Goal: Check status: Check status

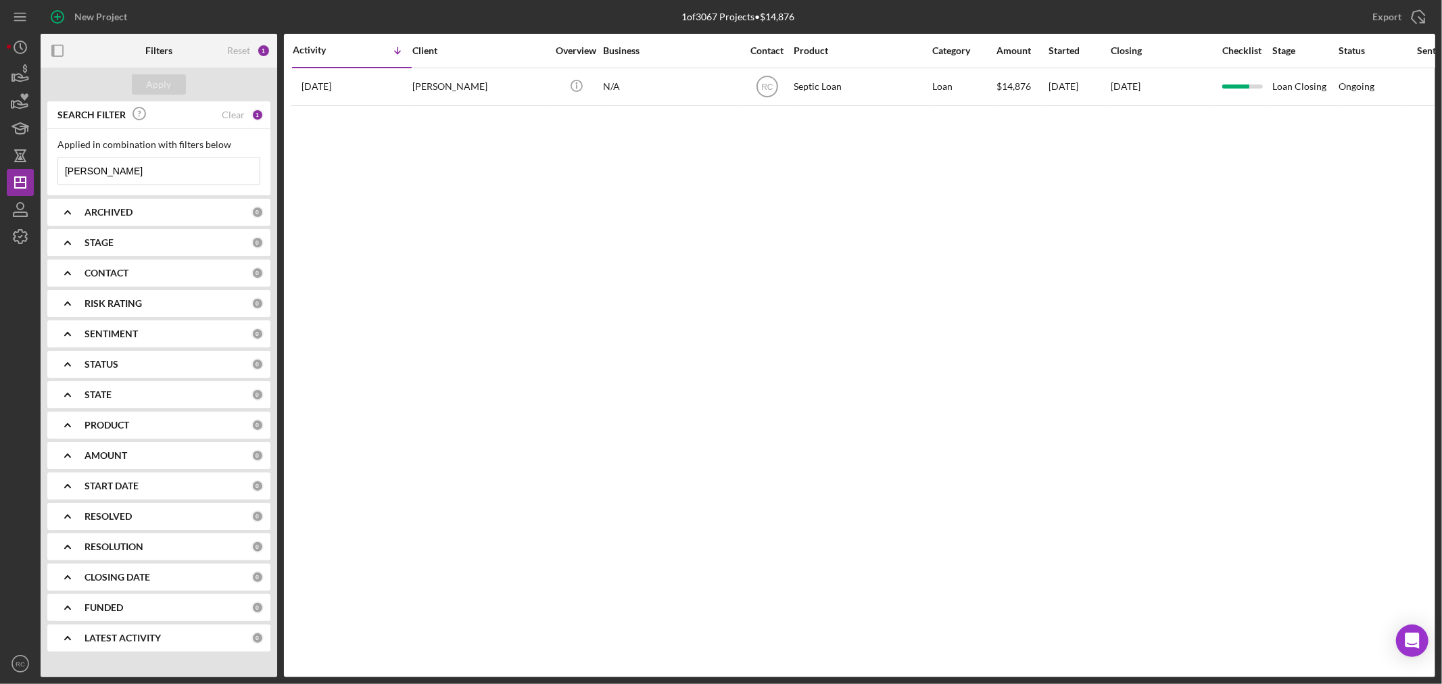
drag, startPoint x: 160, startPoint y: 174, endPoint x: 530, endPoint y: 243, distance: 376.3
click at [0, 158] on div "New Project 1 of 3067 Projects • $14,876 ludwig Export Icon/Export Filters Rese…" at bounding box center [721, 342] width 1442 height 684
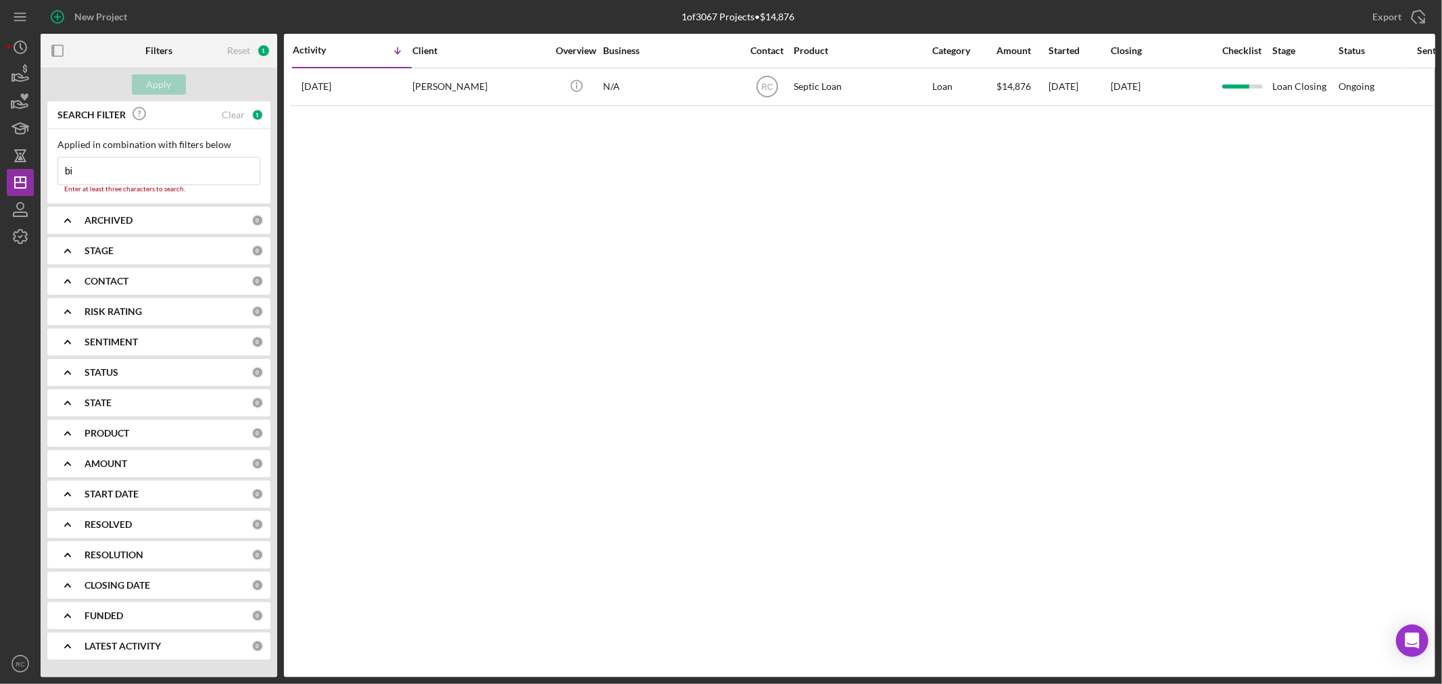
type input "b"
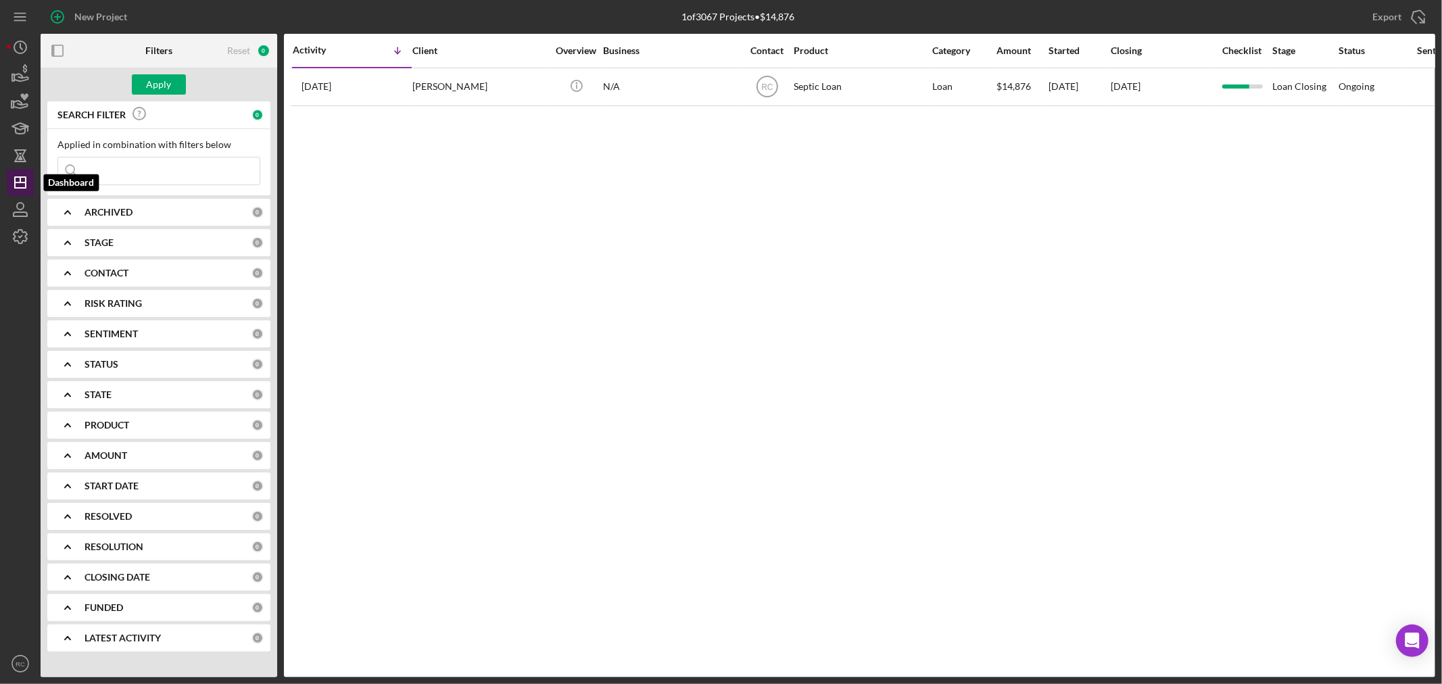
click at [8, 178] on icon "Icon/Dashboard" at bounding box center [20, 183] width 34 height 34
click at [241, 45] on div "Reset" at bounding box center [238, 50] width 23 height 11
drag, startPoint x: 132, startPoint y: 166, endPoint x: 256, endPoint y: 200, distance: 128.3
click at [132, 166] on input at bounding box center [159, 171] width 202 height 27
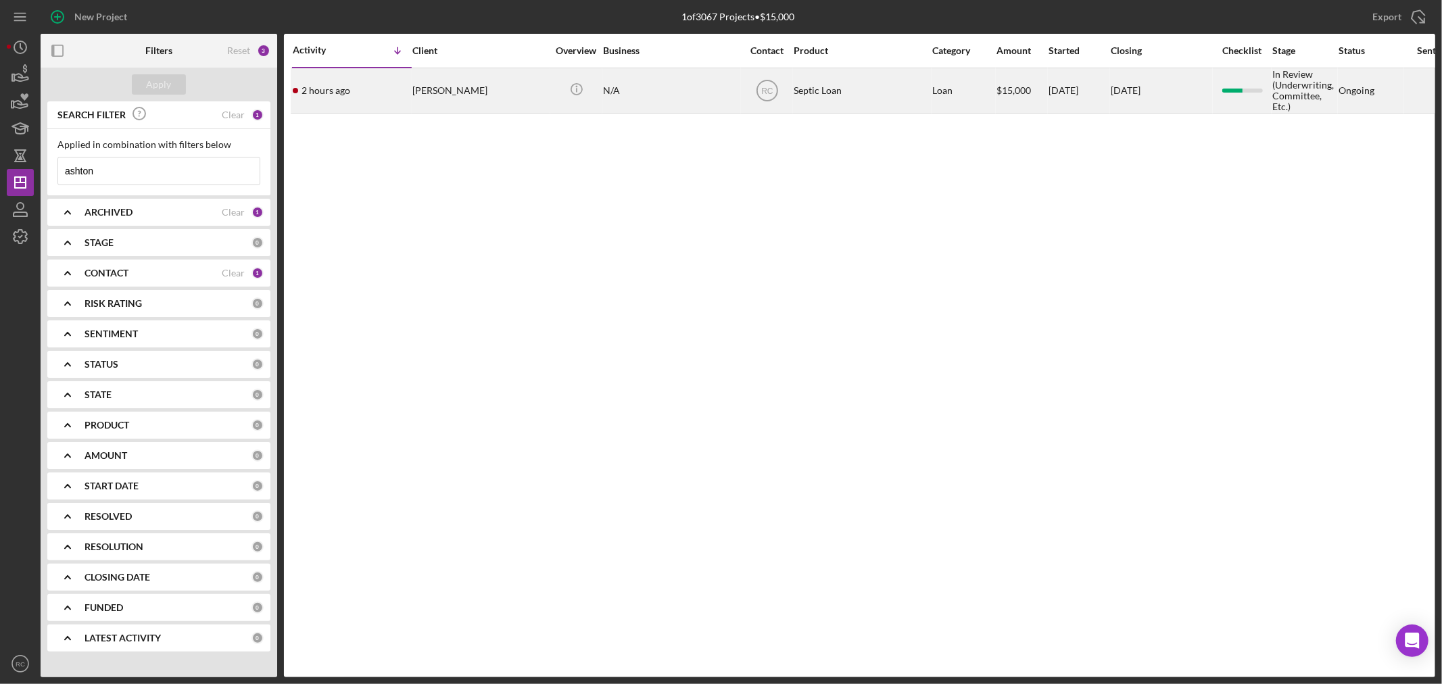
type input "ashton"
click at [457, 112] on div "Dawn Ashton" at bounding box center [480, 90] width 135 height 43
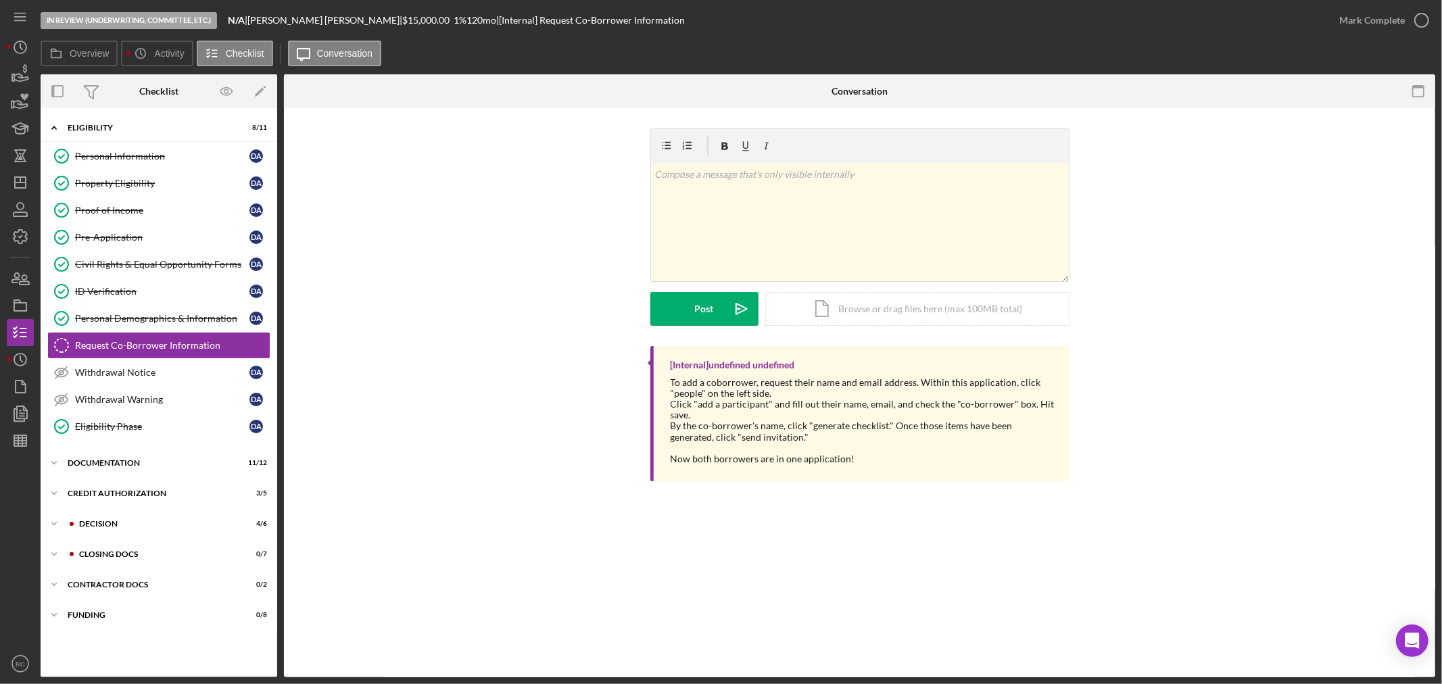
click at [5, 354] on div "In Review (Underwriting, Committee, Etc.) N/A | Dawn Ashton | $15,000.00 1 % 12…" at bounding box center [721, 342] width 1442 height 684
click at [15, 362] on circle "button" at bounding box center [20, 360] width 12 height 12
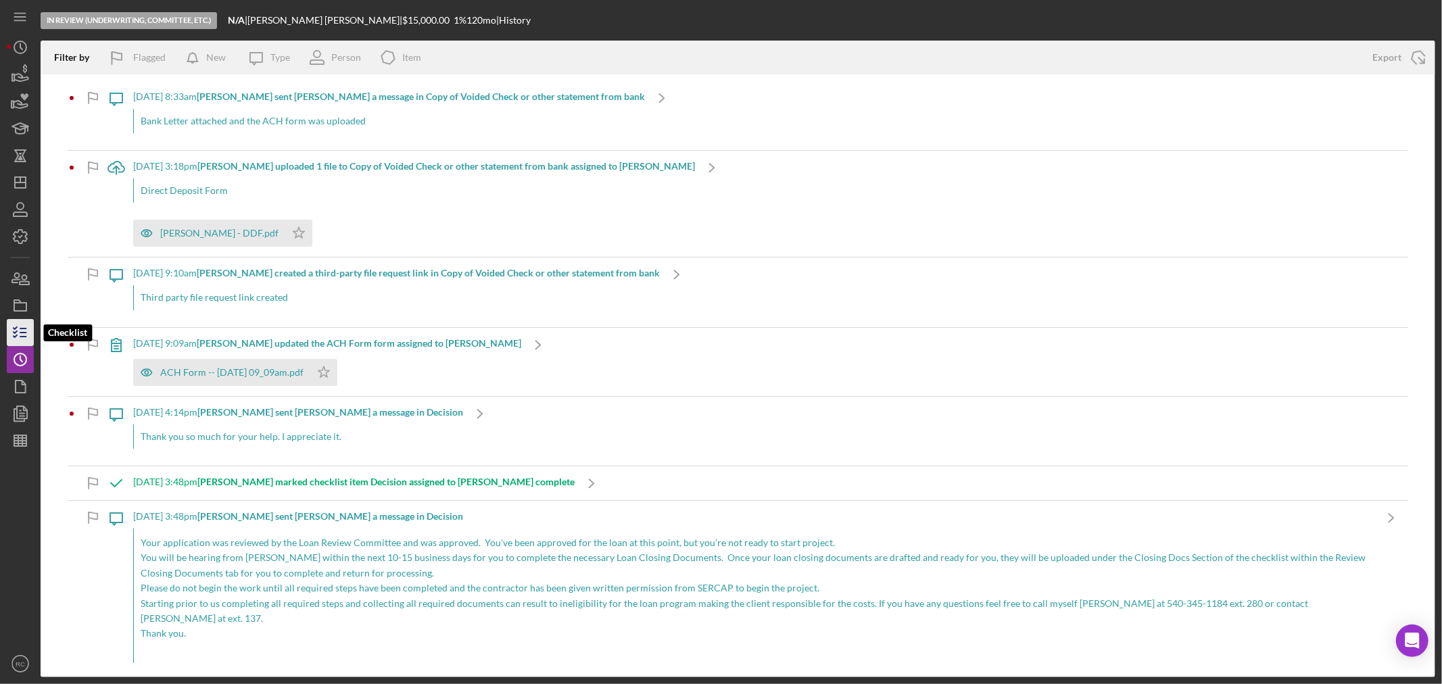
click at [16, 335] on icon "button" at bounding box center [20, 333] width 34 height 34
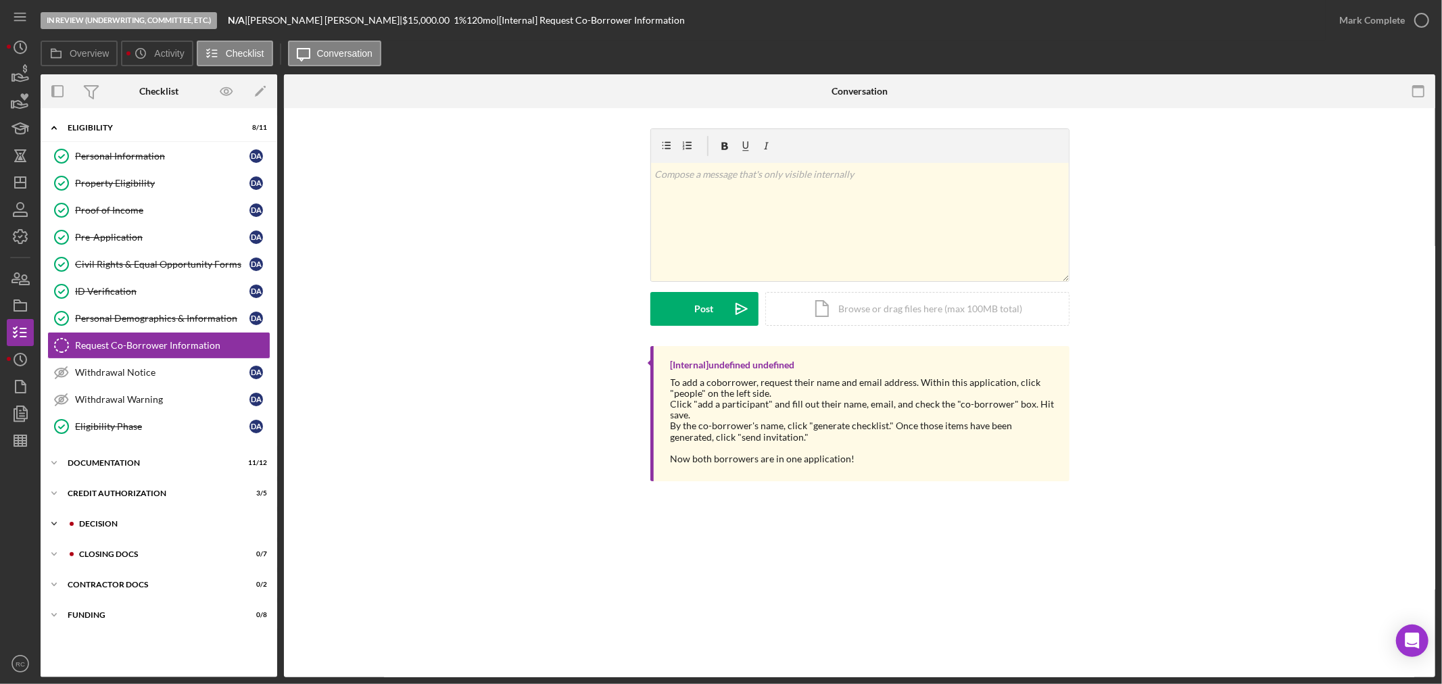
drag, startPoint x: 118, startPoint y: 526, endPoint x: 134, endPoint y: 529, distance: 15.8
click at [119, 526] on div "Decision" at bounding box center [169, 524] width 181 height 8
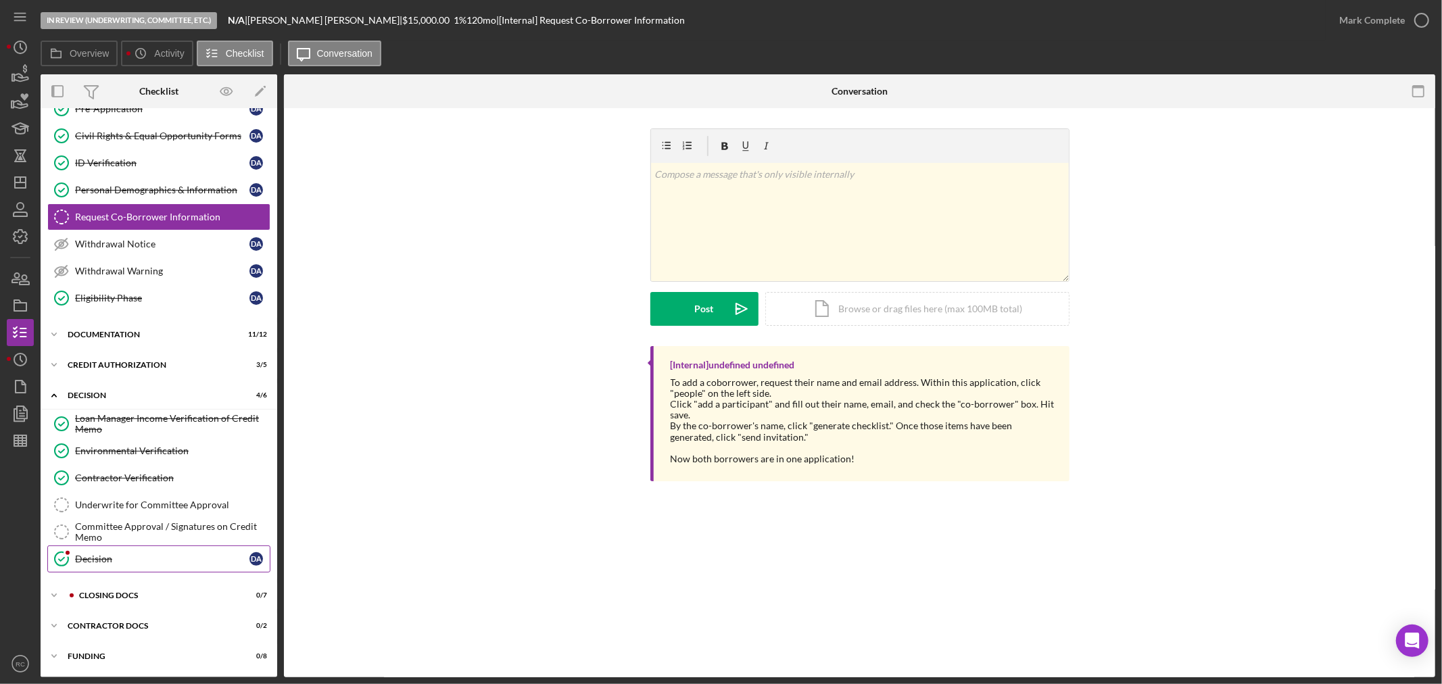
click at [160, 557] on div "Decision" at bounding box center [162, 559] width 174 height 11
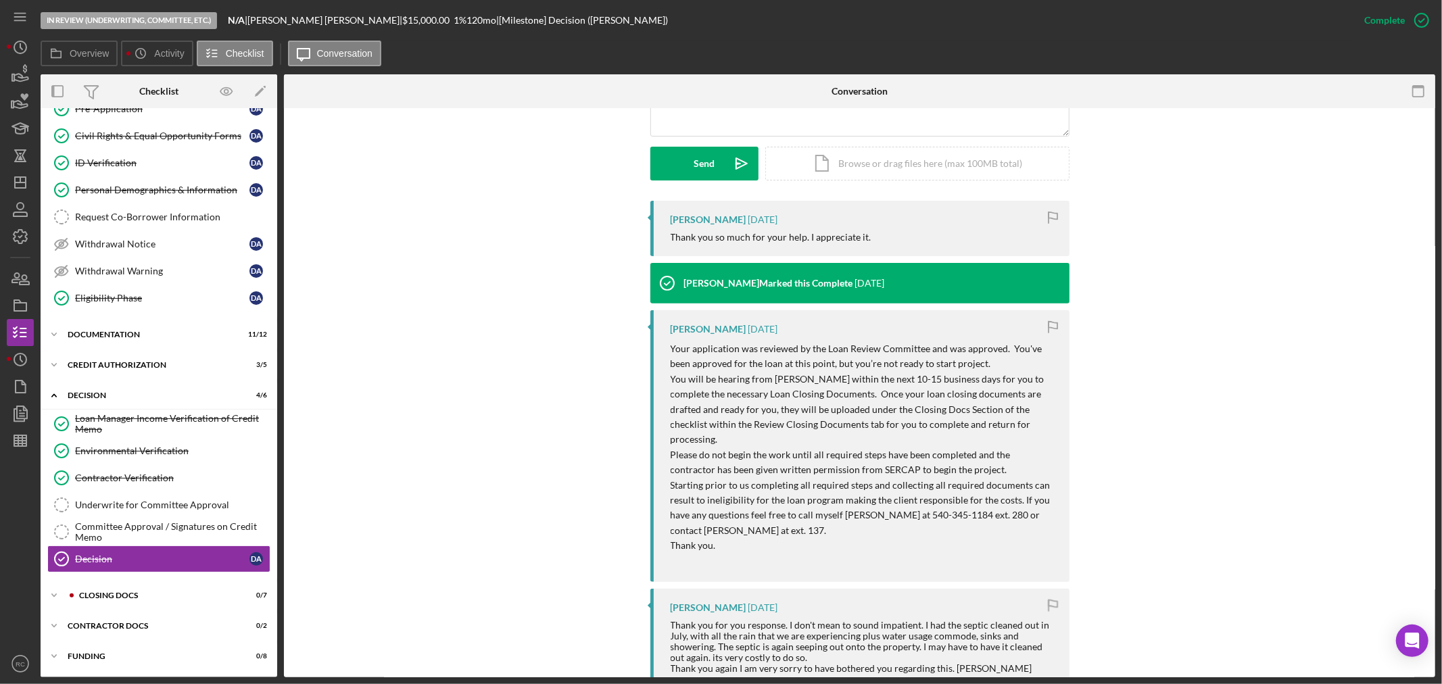
scroll to position [400, 0]
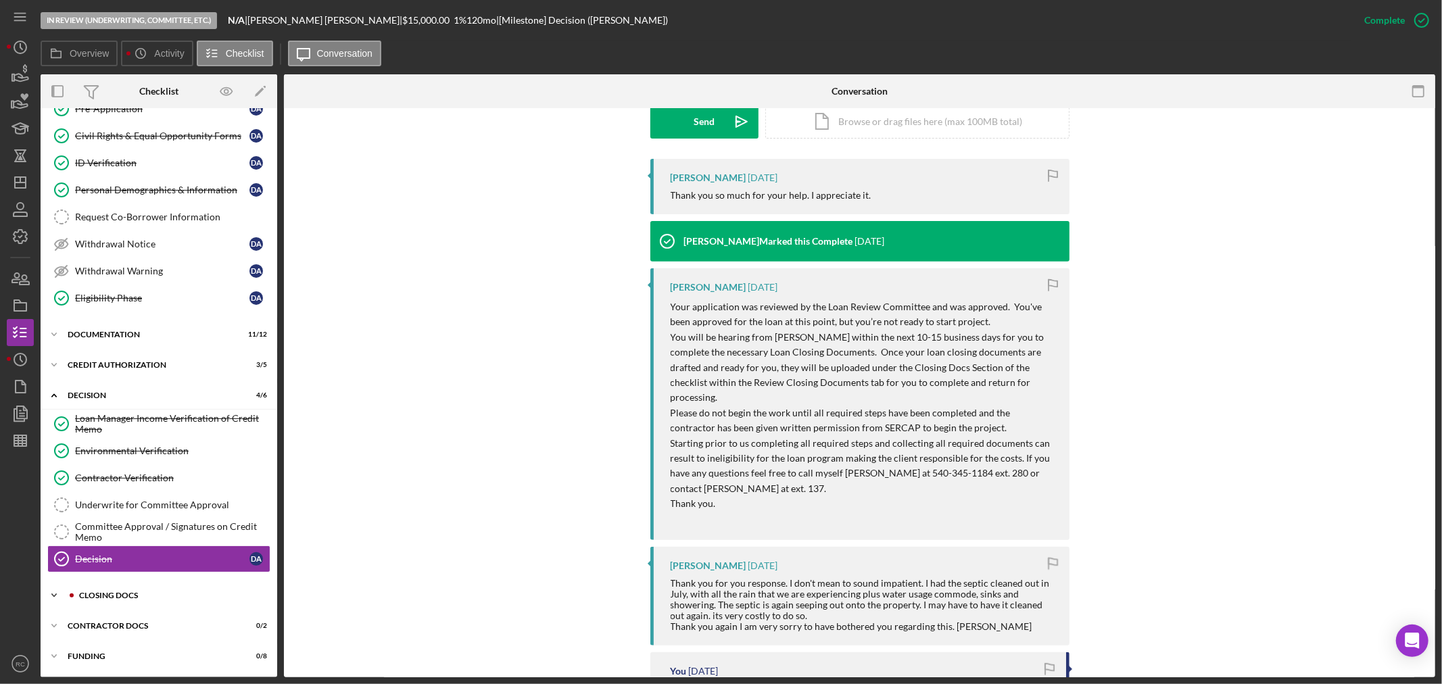
click at [249, 596] on div "CLOSING DOCS" at bounding box center [169, 596] width 181 height 8
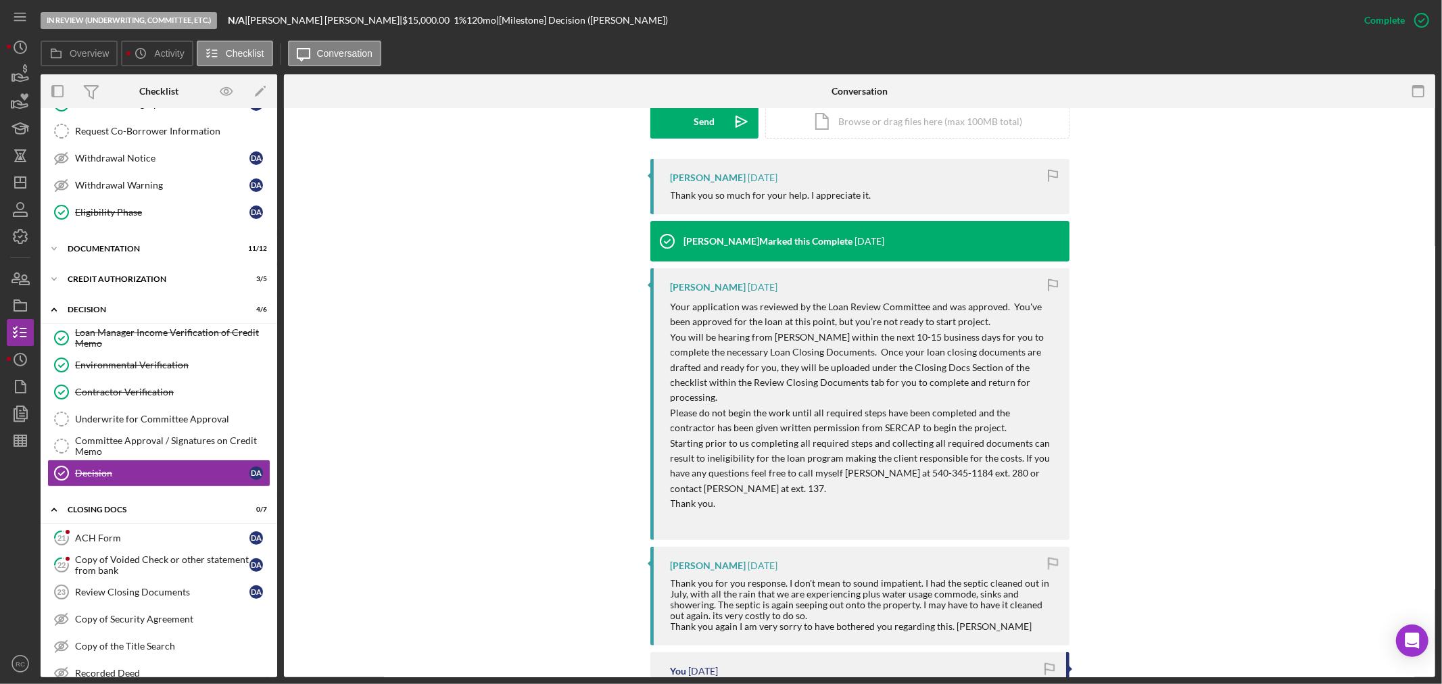
scroll to position [329, 0]
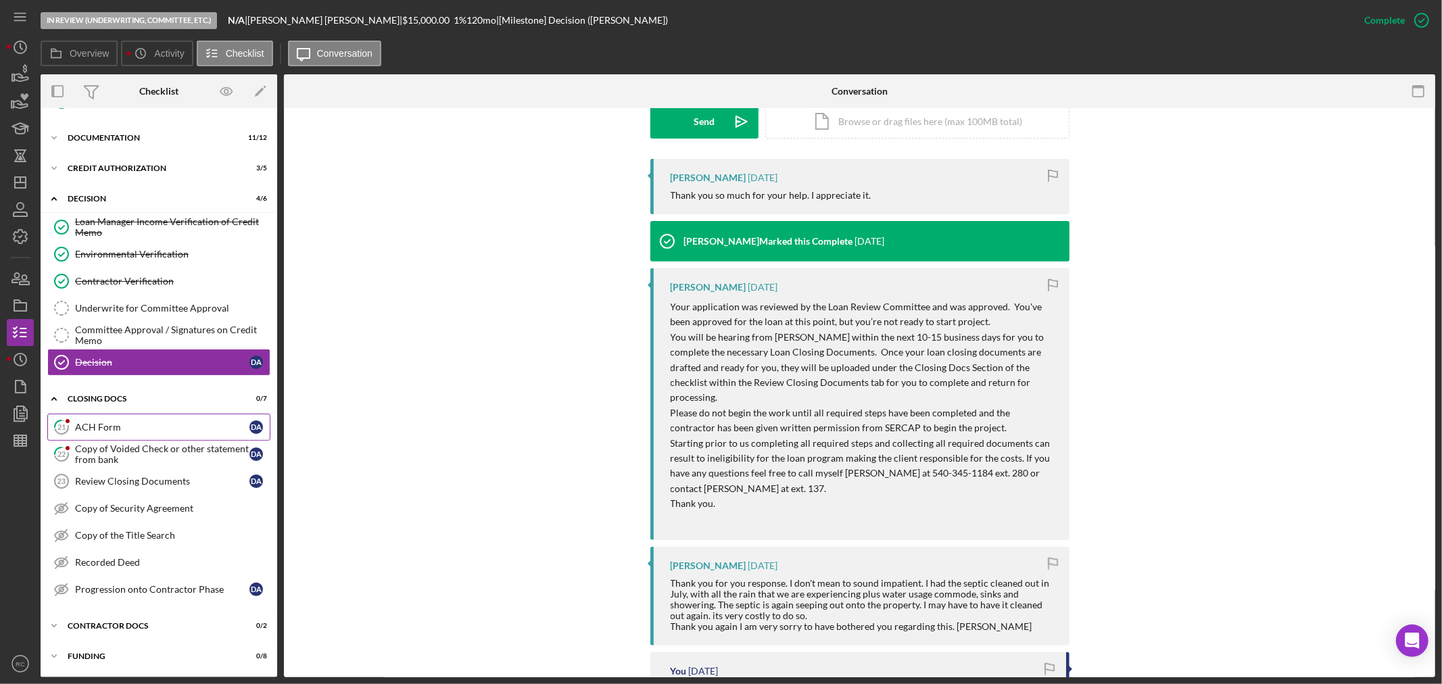
click at [125, 435] on link "21 ACH Form D A" at bounding box center [158, 427] width 223 height 27
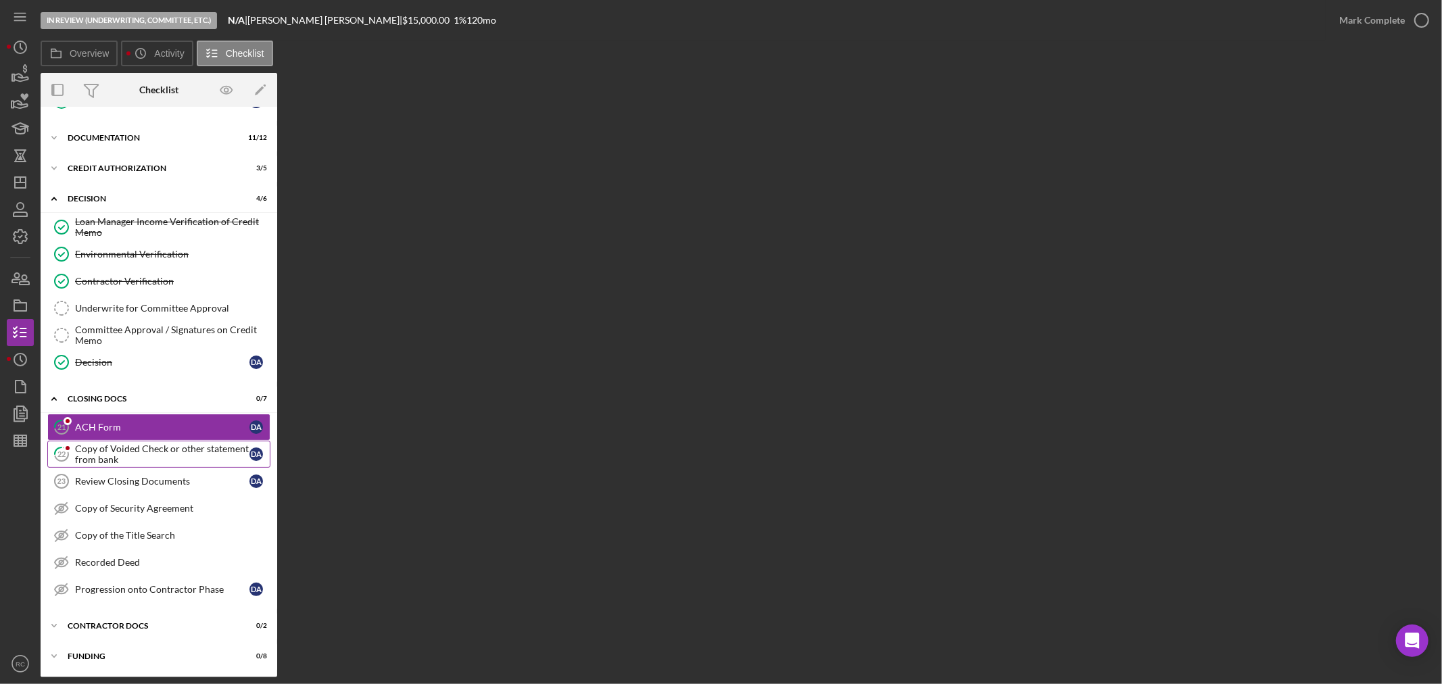
scroll to position [329, 0]
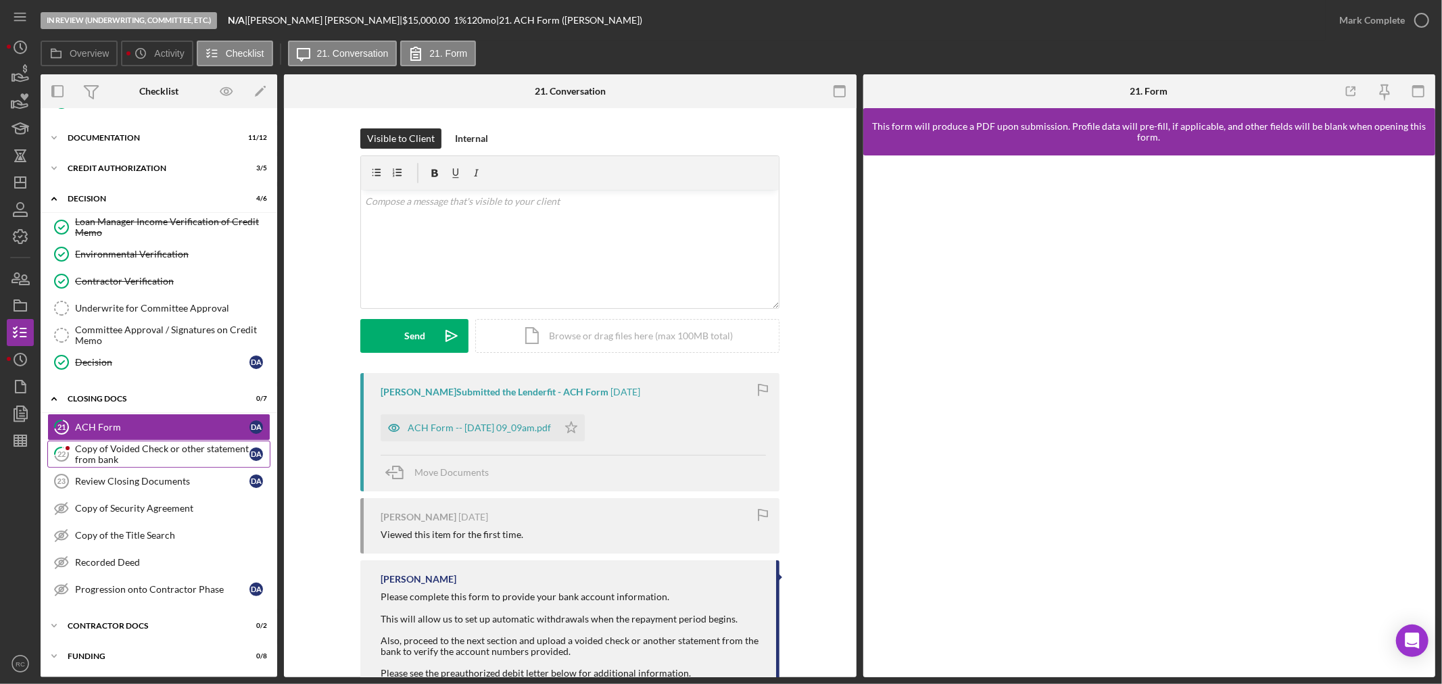
click at [91, 454] on div "Copy of Voided Check or other statement from bank" at bounding box center [162, 455] width 174 height 22
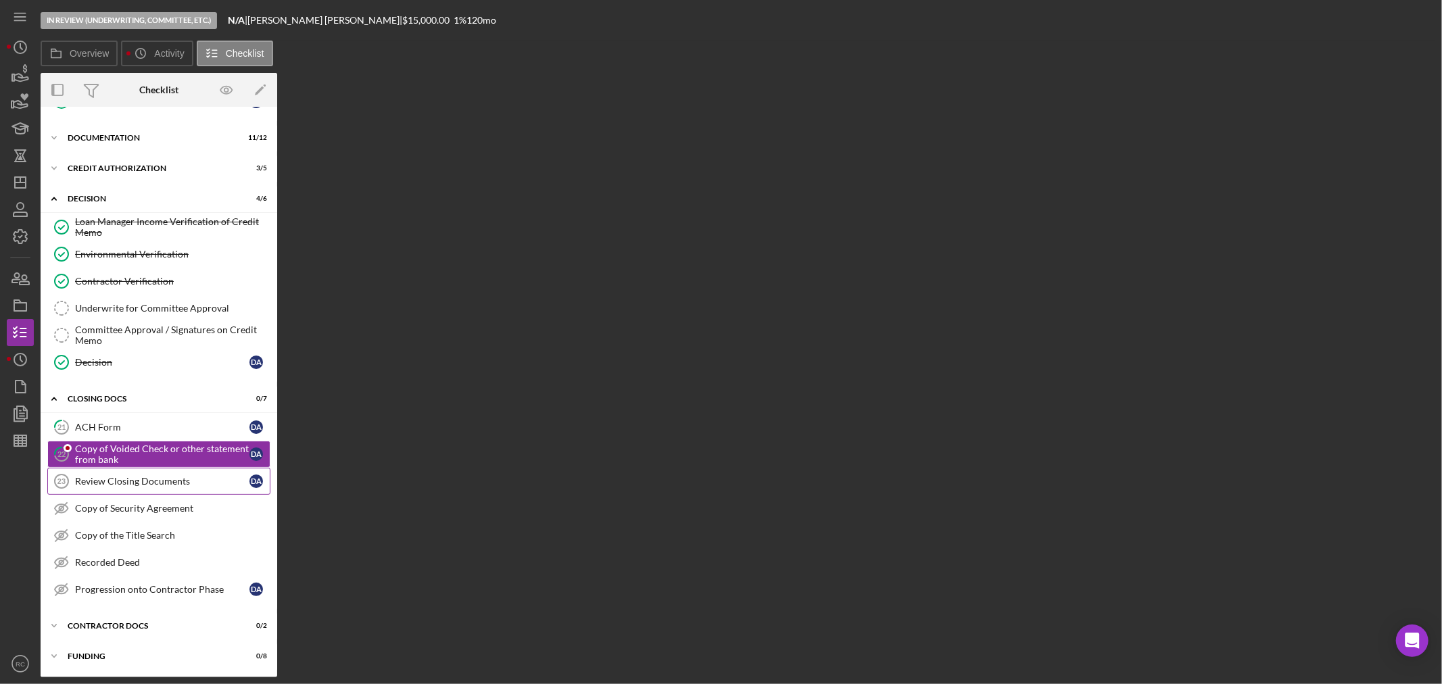
scroll to position [329, 0]
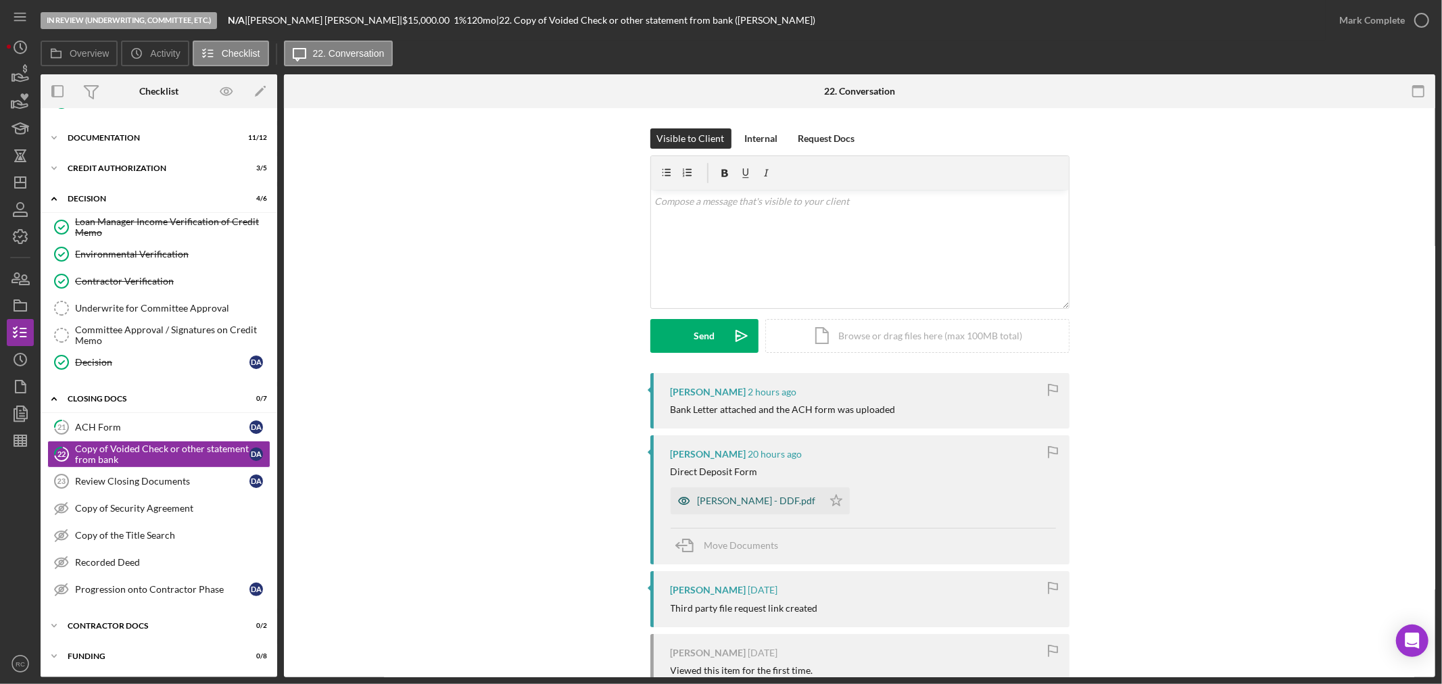
click at [762, 496] on div "Dawn Rae Ashton - DDF.pdf" at bounding box center [757, 501] width 118 height 11
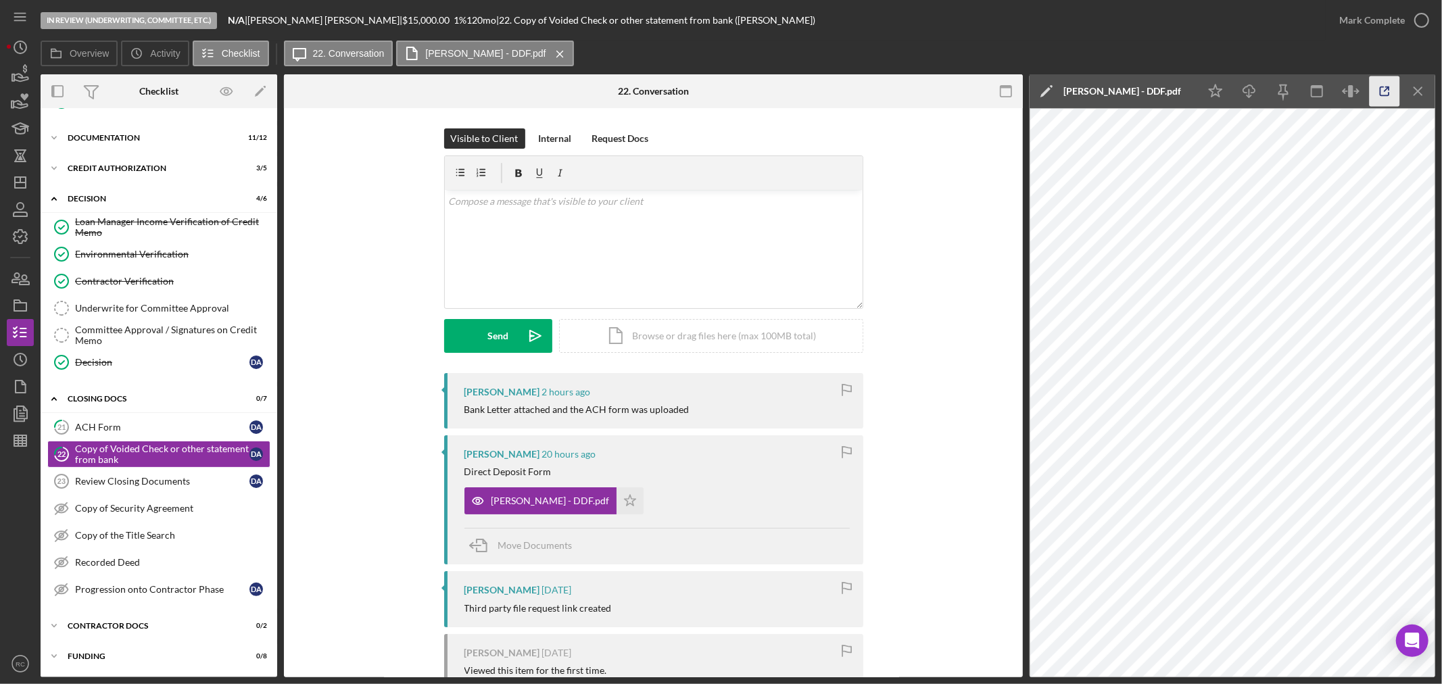
click at [1392, 95] on icon "button" at bounding box center [1385, 91] width 30 height 30
drag, startPoint x: 135, startPoint y: 421, endPoint x: 249, endPoint y: 421, distance: 113.6
click at [135, 422] on div "ACH Form" at bounding box center [162, 427] width 174 height 11
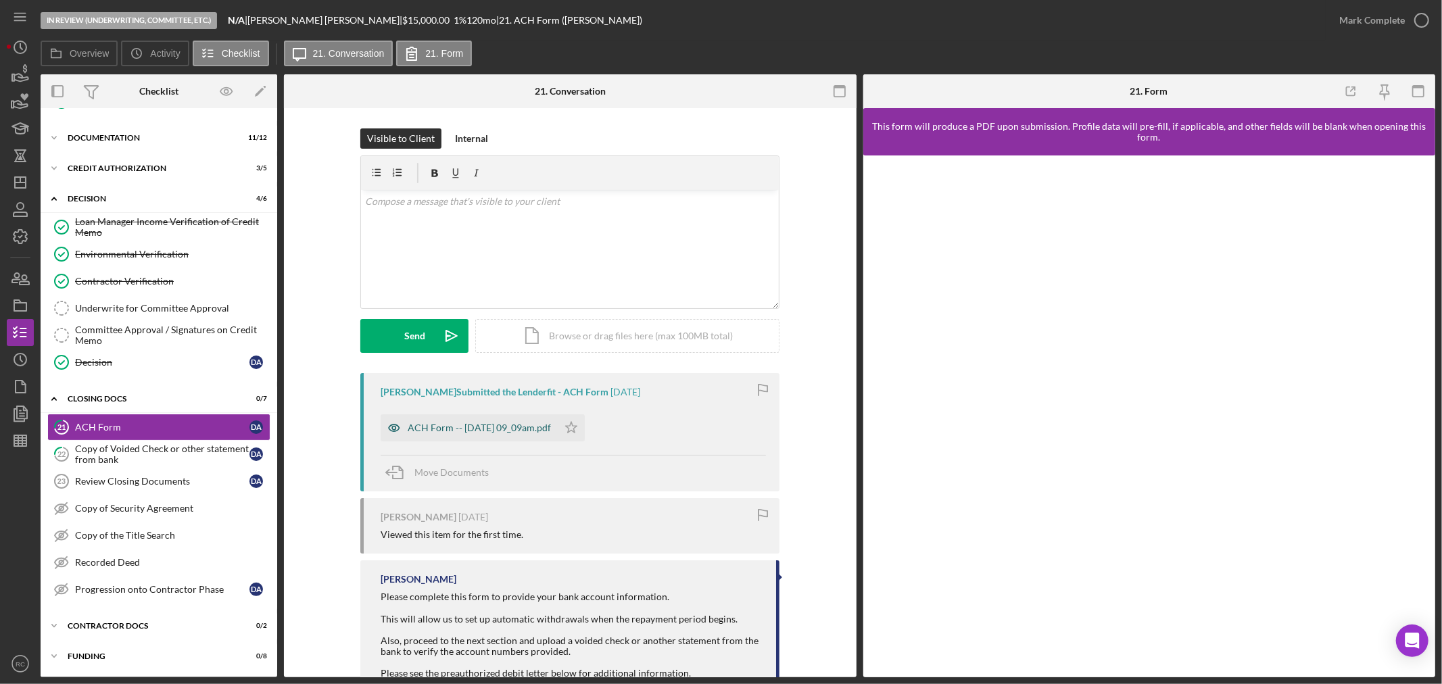
click at [502, 423] on div "ACH Form -- 2025-08-20 09_09am.pdf" at bounding box center [479, 428] width 143 height 11
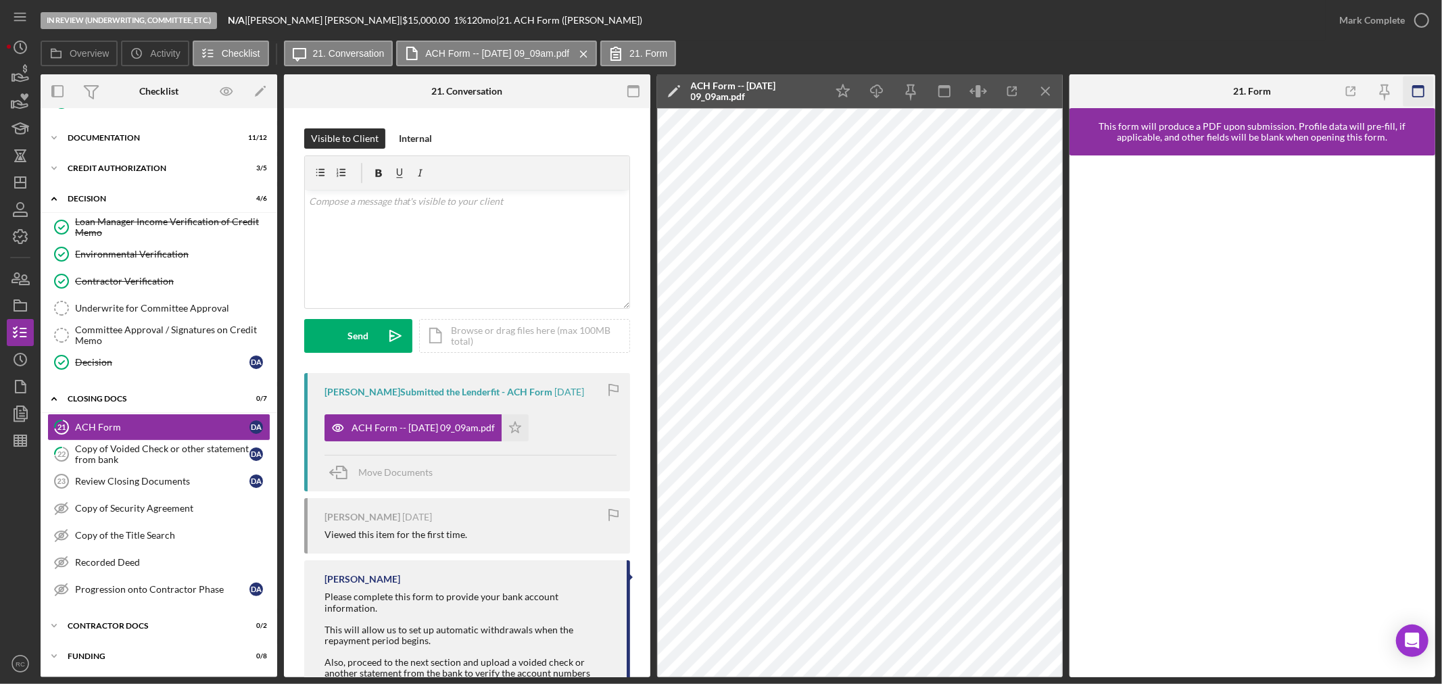
click at [1423, 88] on rect "button" at bounding box center [1418, 87] width 11 height 3
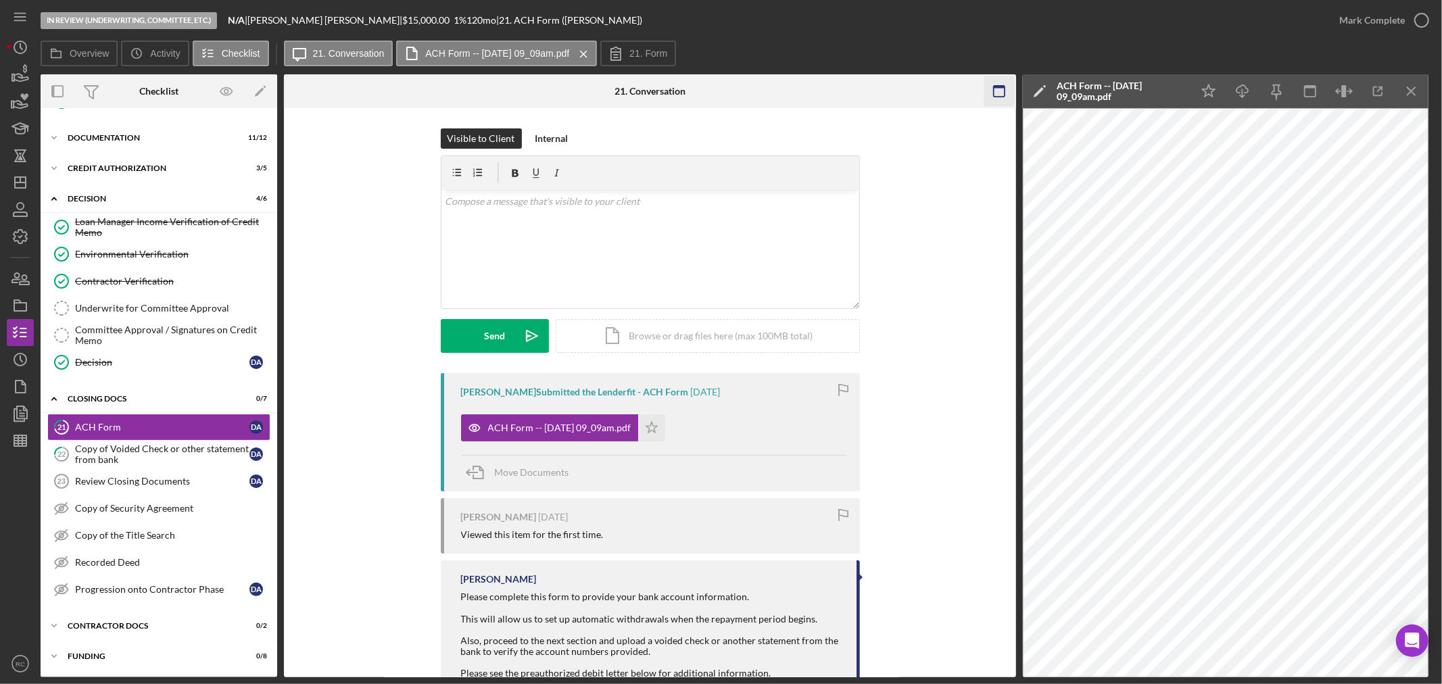
click at [1001, 87] on rect "button" at bounding box center [999, 87] width 11 height 3
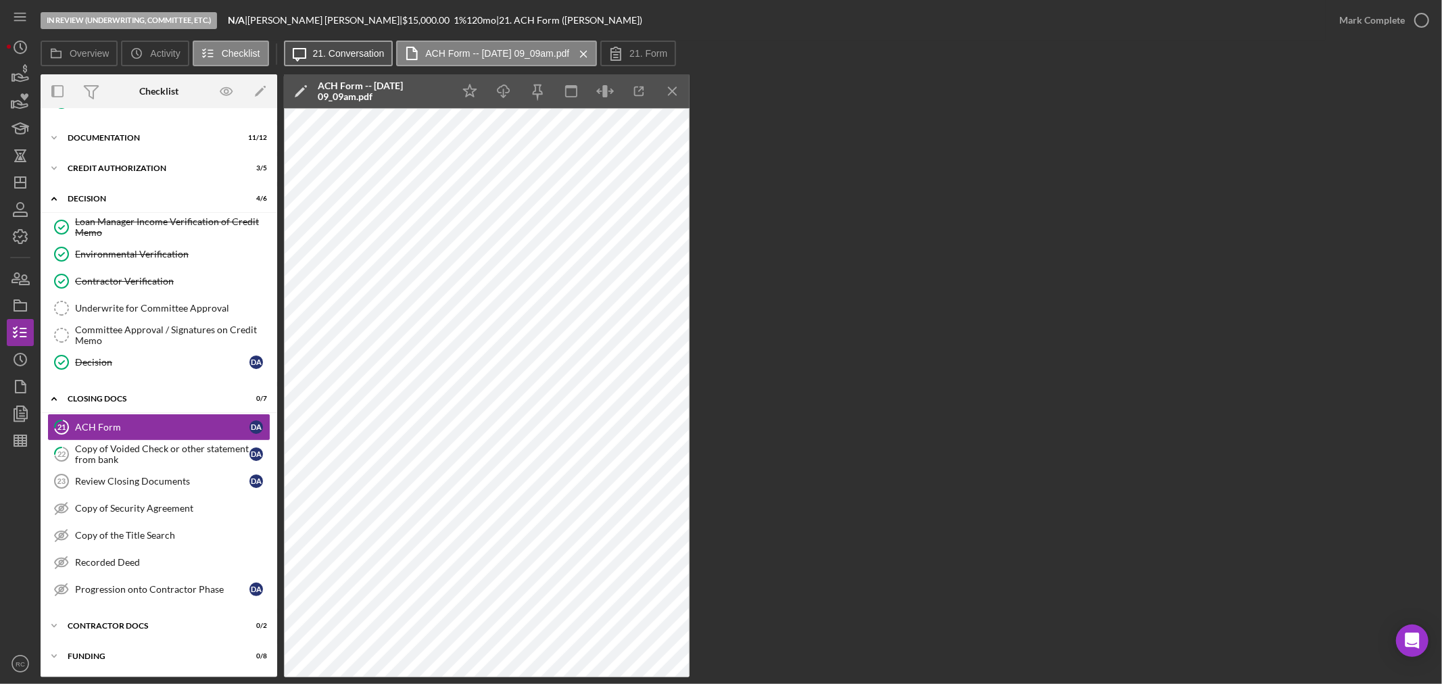
click at [360, 55] on label "21. Conversation" at bounding box center [349, 53] width 72 height 11
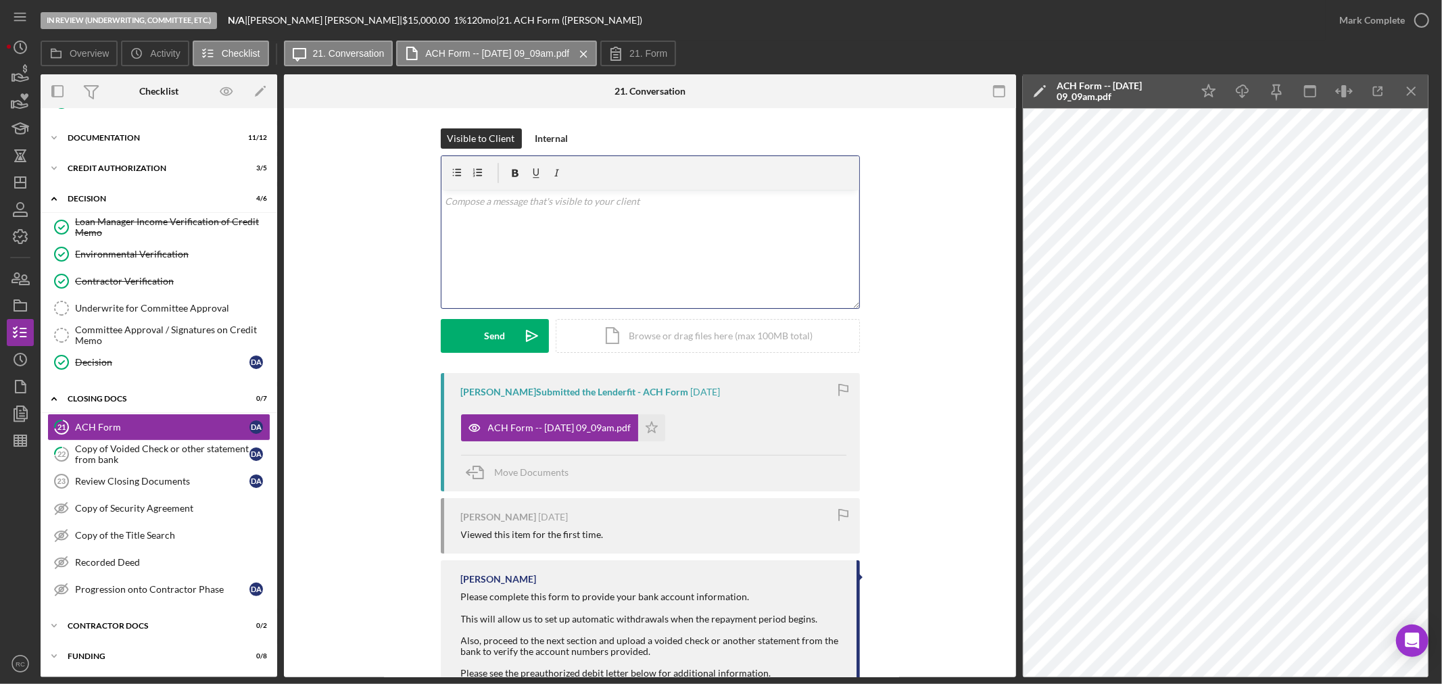
click at [599, 247] on div "v Color teal Color pink Remove color Add row above Add row below Add column bef…" at bounding box center [651, 249] width 418 height 118
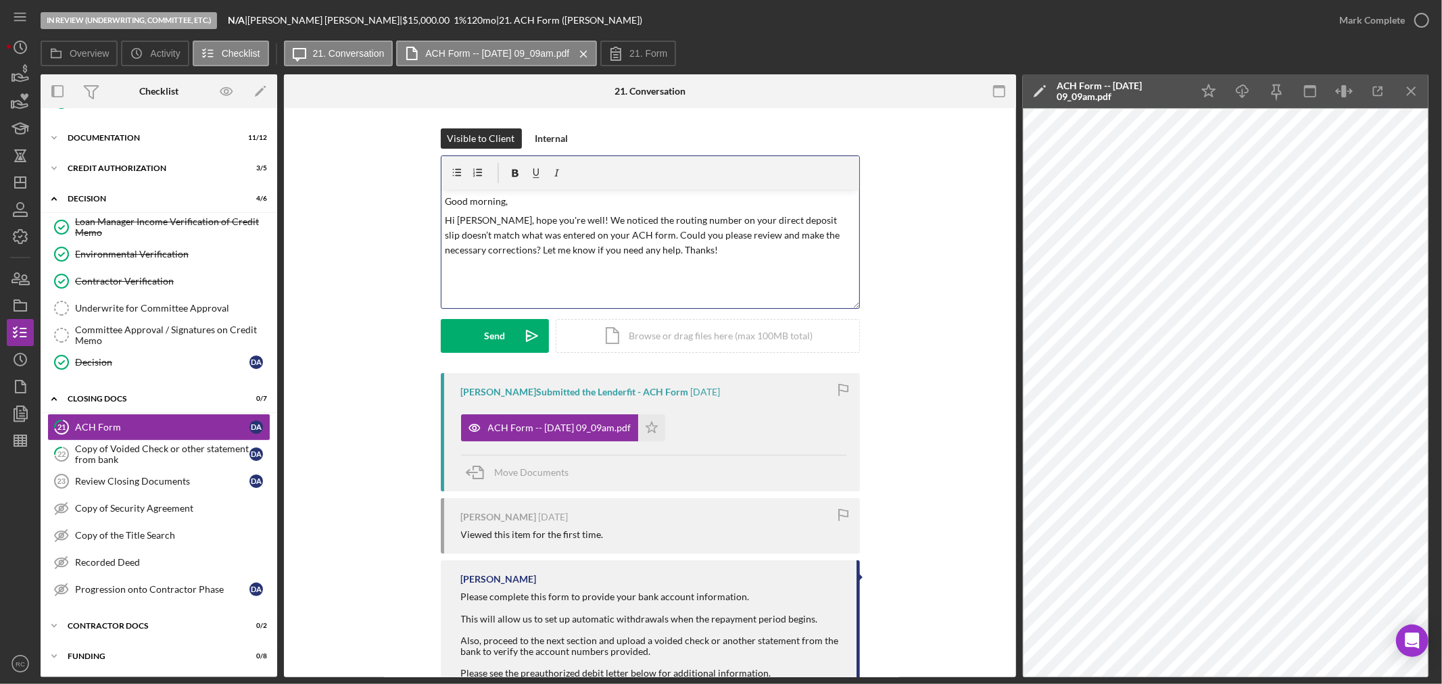
click at [457, 217] on p "Hi Dawn, hope you're well! We noticed the routing number on your direct deposit…" at bounding box center [650, 235] width 410 height 45
click at [618, 199] on p "Good morning Dawn, hope you're well! We noticed the routing number on your dire…" at bounding box center [650, 216] width 410 height 45
click at [580, 214] on p "Good morning Dawn, hope you're well! I noticed the routing number on your direc…" at bounding box center [650, 216] width 410 height 45
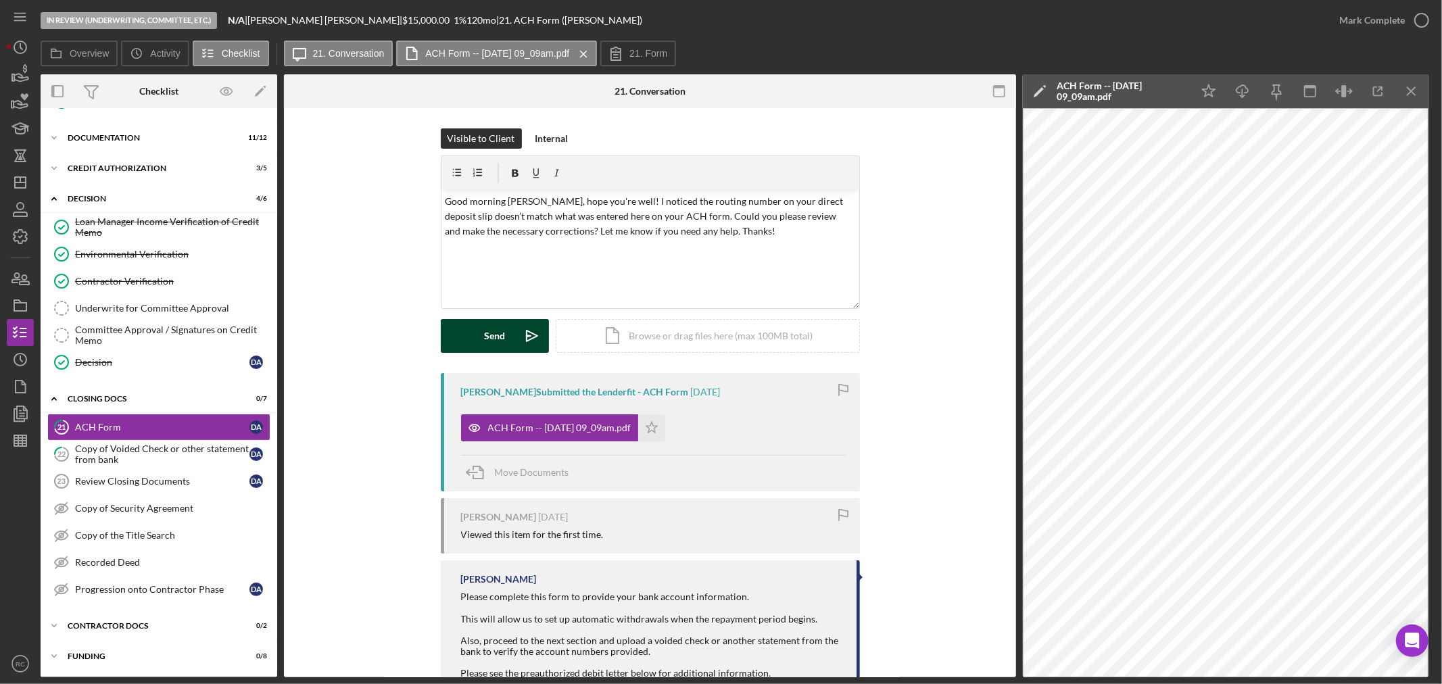
click at [498, 335] on div "Send" at bounding box center [494, 336] width 21 height 34
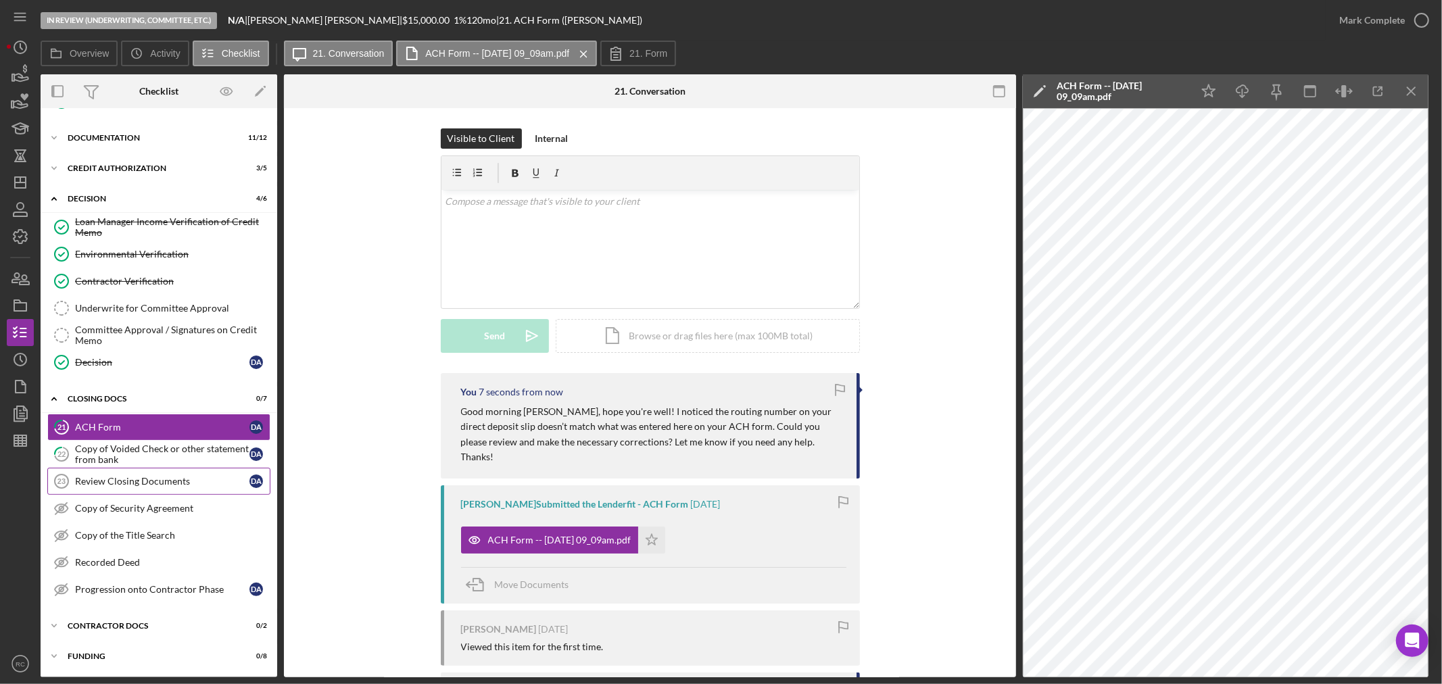
click at [149, 482] on div "Review Closing Documents" at bounding box center [162, 481] width 174 height 11
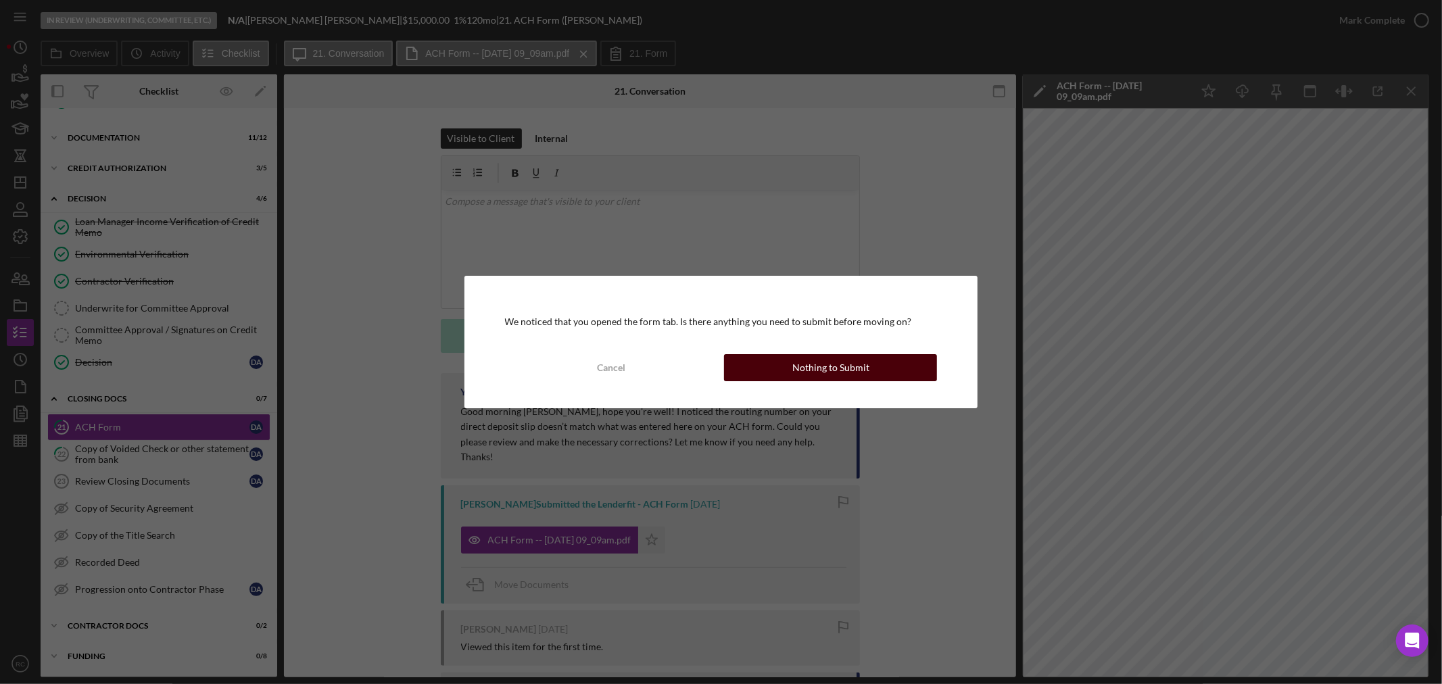
click at [839, 367] on div "Nothing to Submit" at bounding box center [831, 367] width 77 height 27
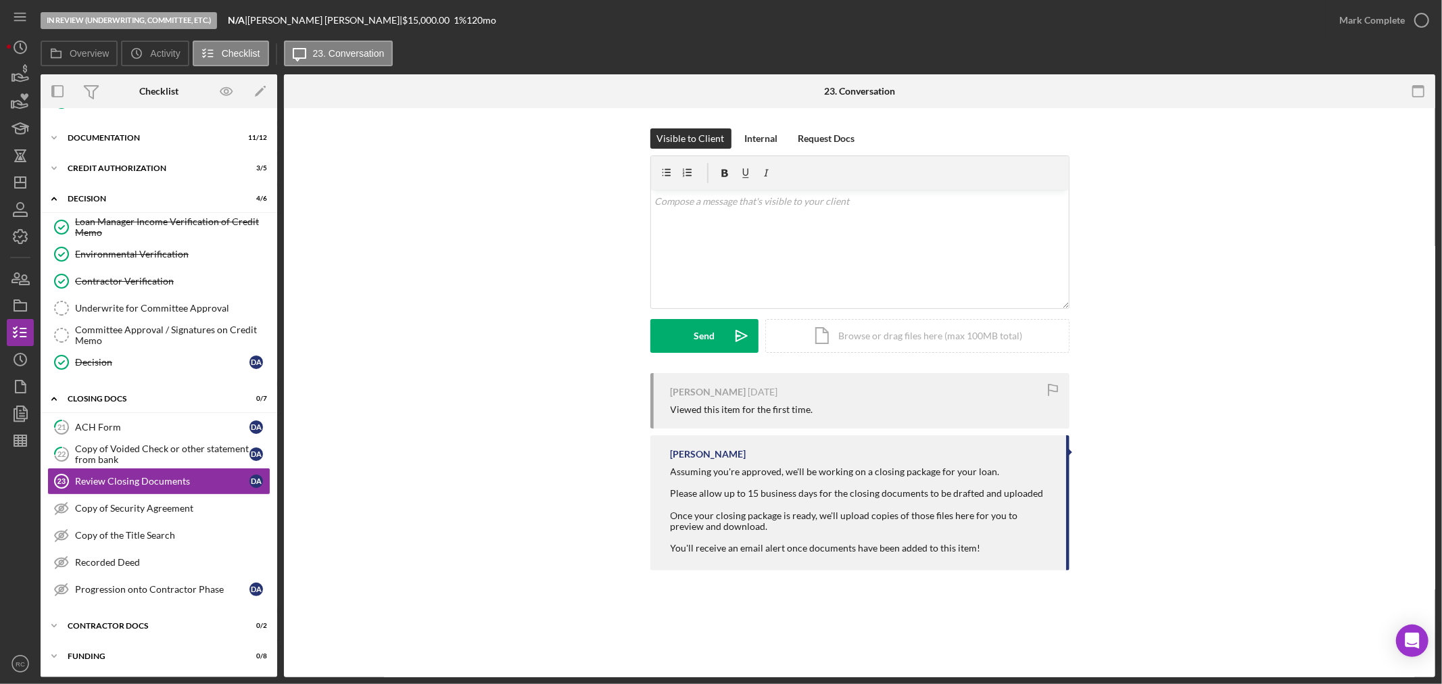
scroll to position [329, 0]
click at [147, 458] on div "Copy of Voided Check or other statement from bank" at bounding box center [162, 455] width 174 height 22
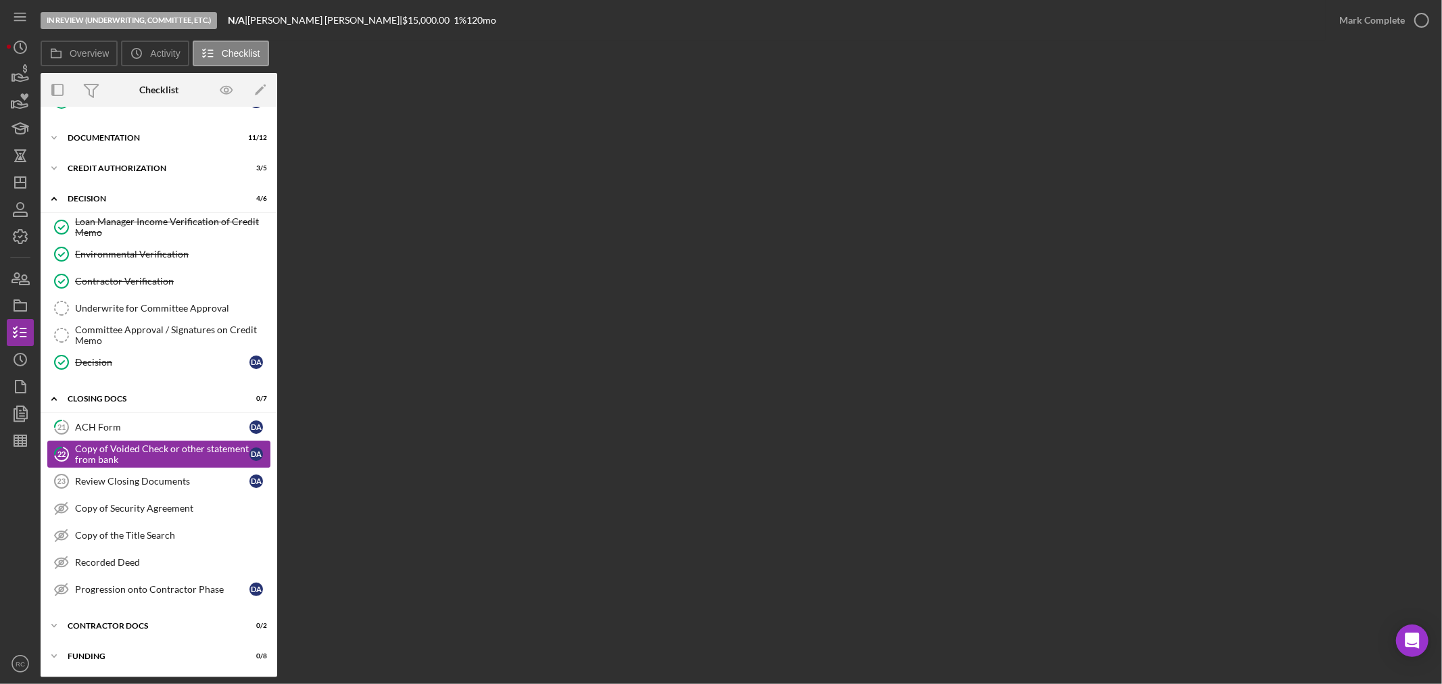
scroll to position [329, 0]
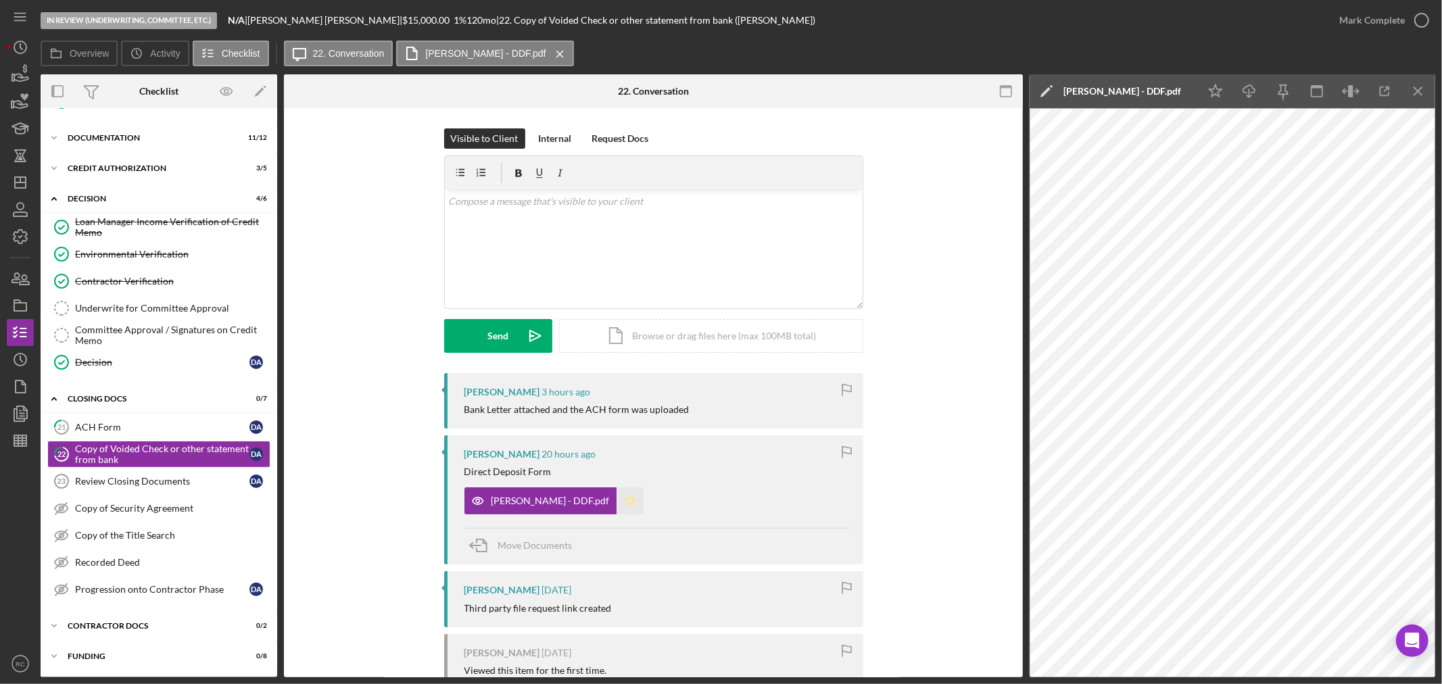
click at [617, 503] on icon "Icon/Star" at bounding box center [630, 501] width 27 height 27
click at [1402, 22] on div "Mark Complete" at bounding box center [1373, 20] width 66 height 27
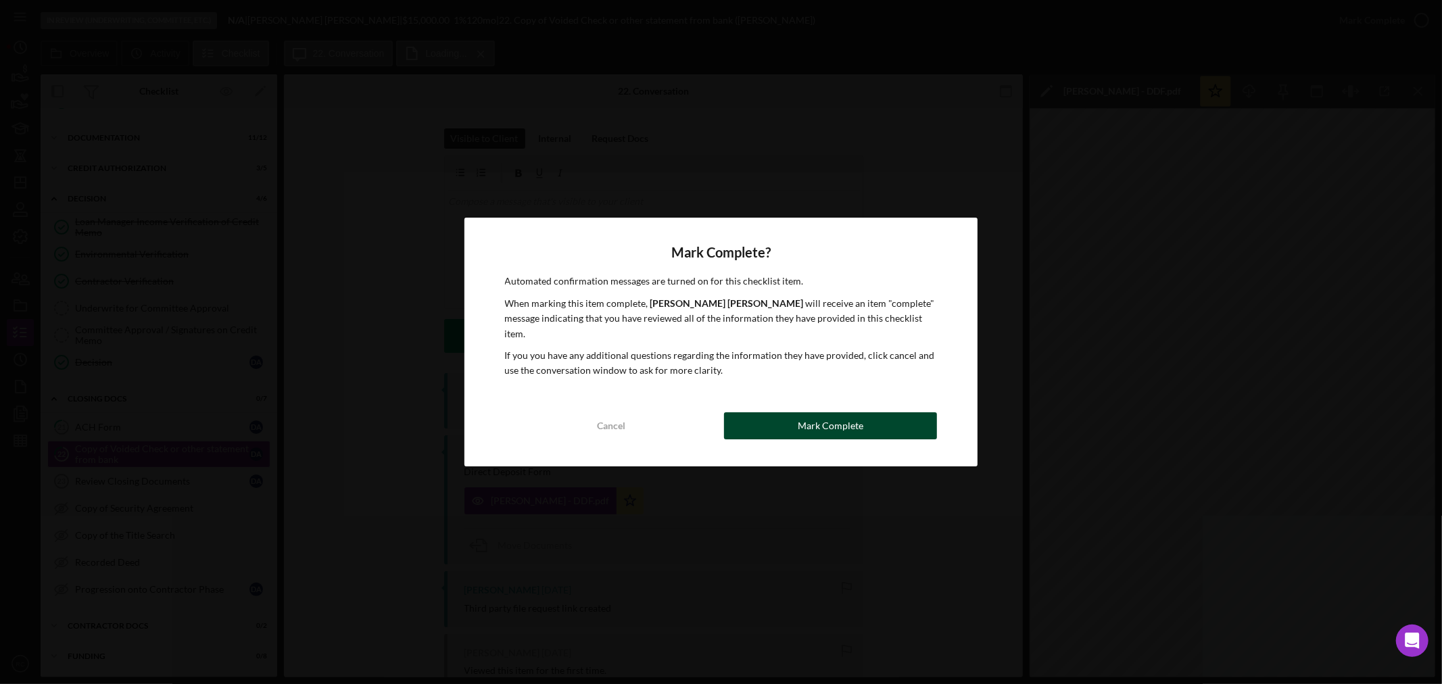
click at [903, 418] on button "Mark Complete" at bounding box center [830, 426] width 213 height 27
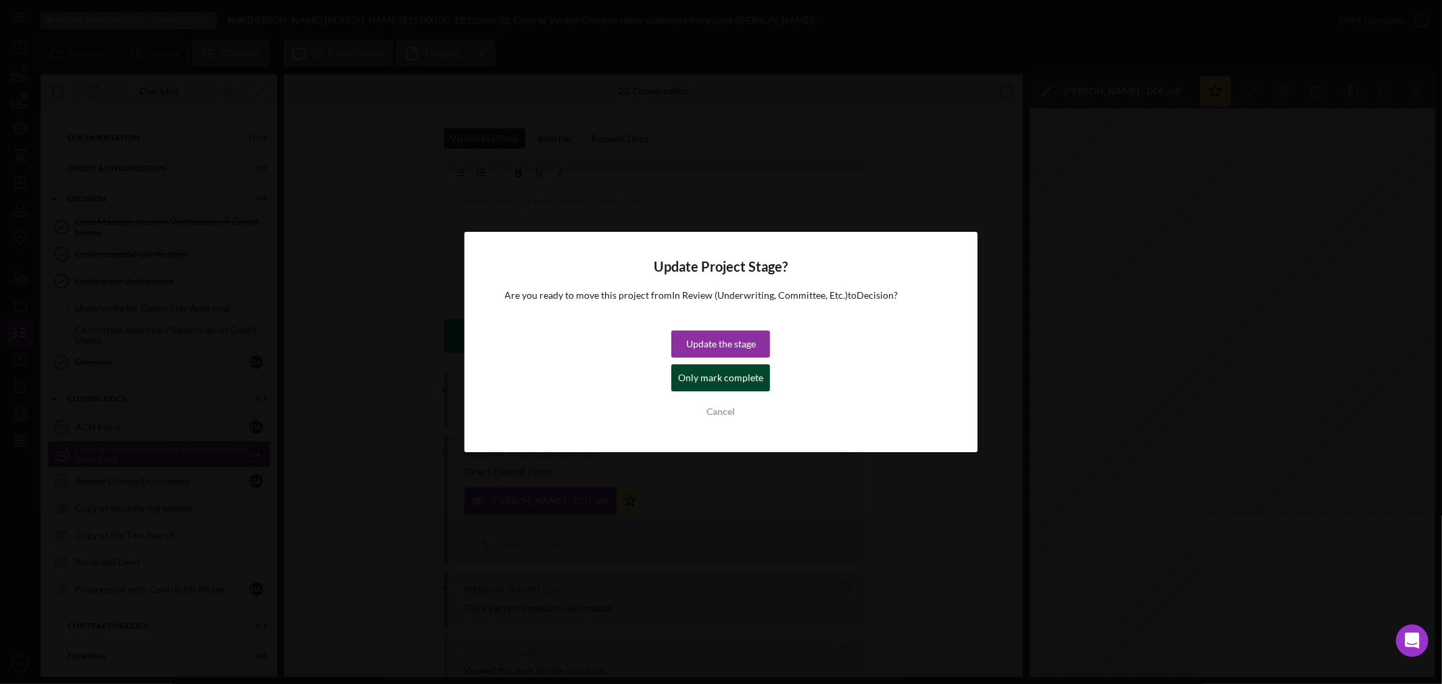
click at [732, 381] on div "Only mark complete" at bounding box center [720, 377] width 85 height 27
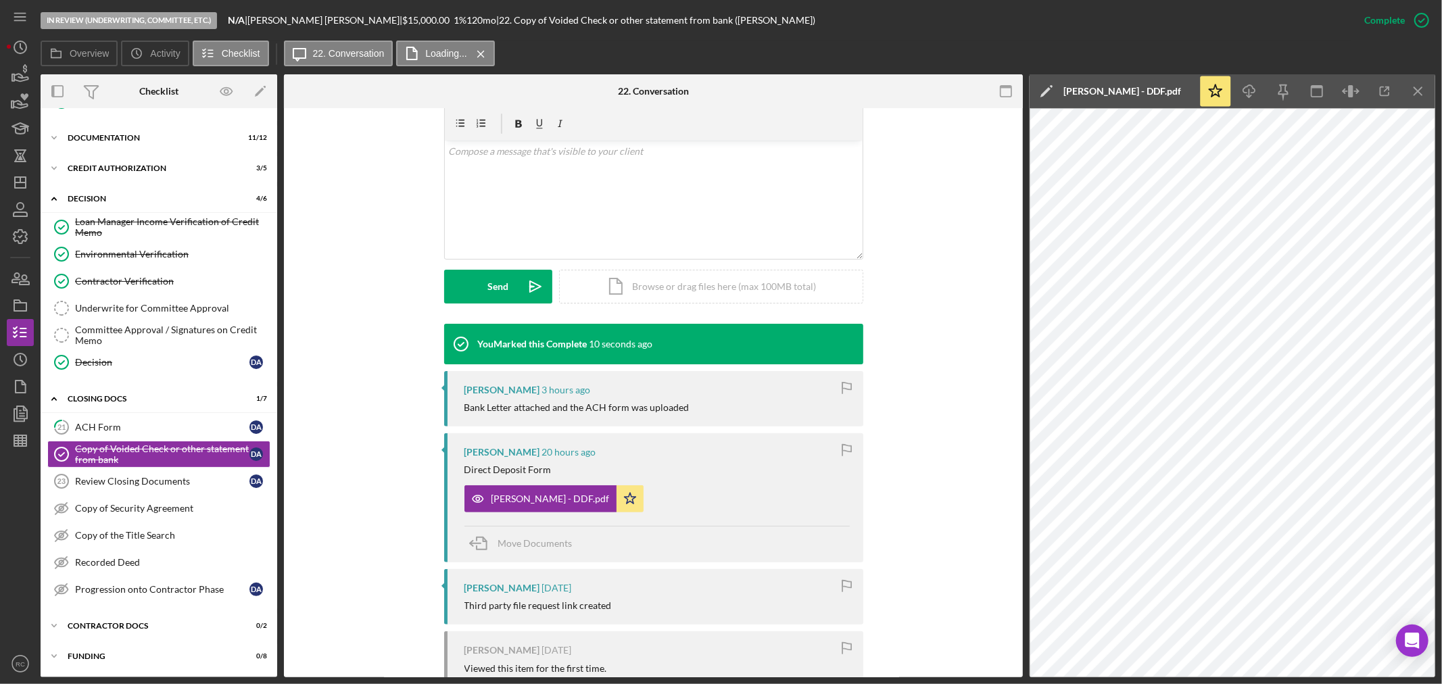
scroll to position [300, 0]
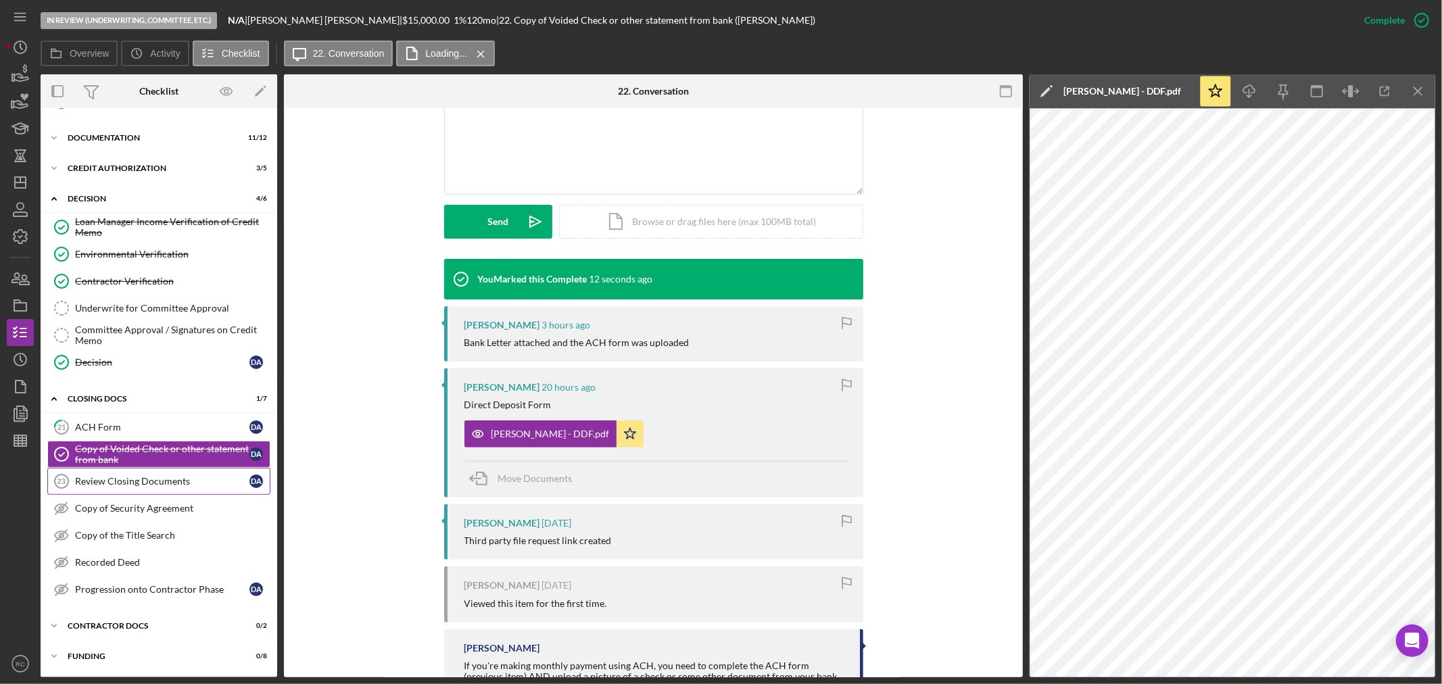
click at [147, 485] on div "Review Closing Documents" at bounding box center [162, 481] width 174 height 11
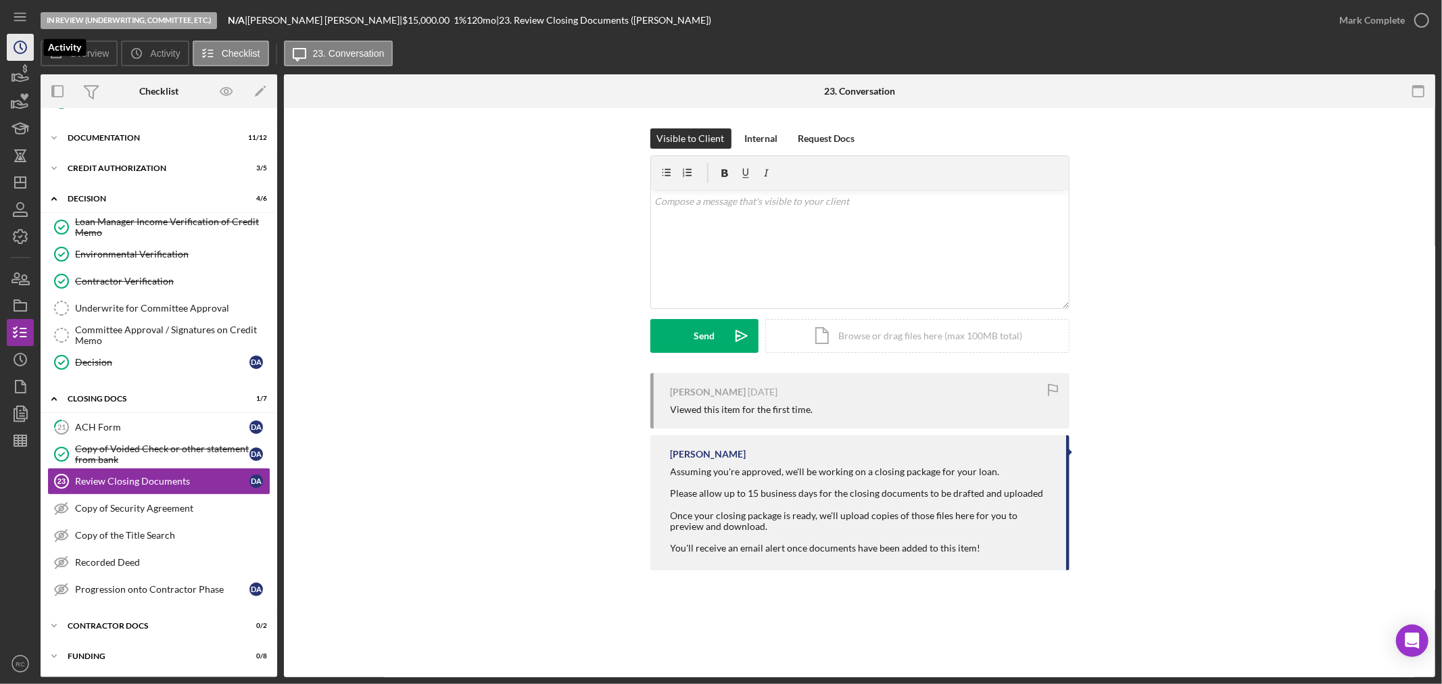
click at [30, 46] on icon "Icon/History" at bounding box center [20, 47] width 34 height 34
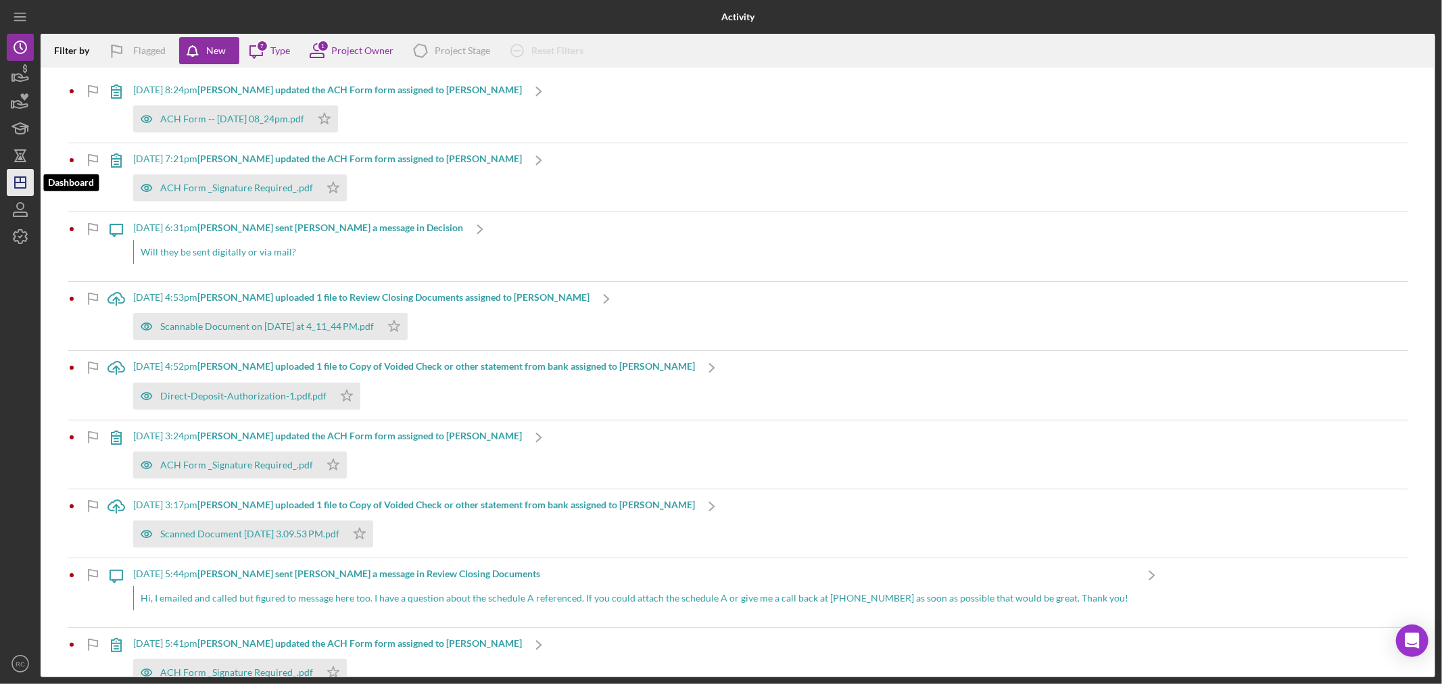
click at [9, 172] on icon "Icon/Dashboard" at bounding box center [20, 183] width 34 height 34
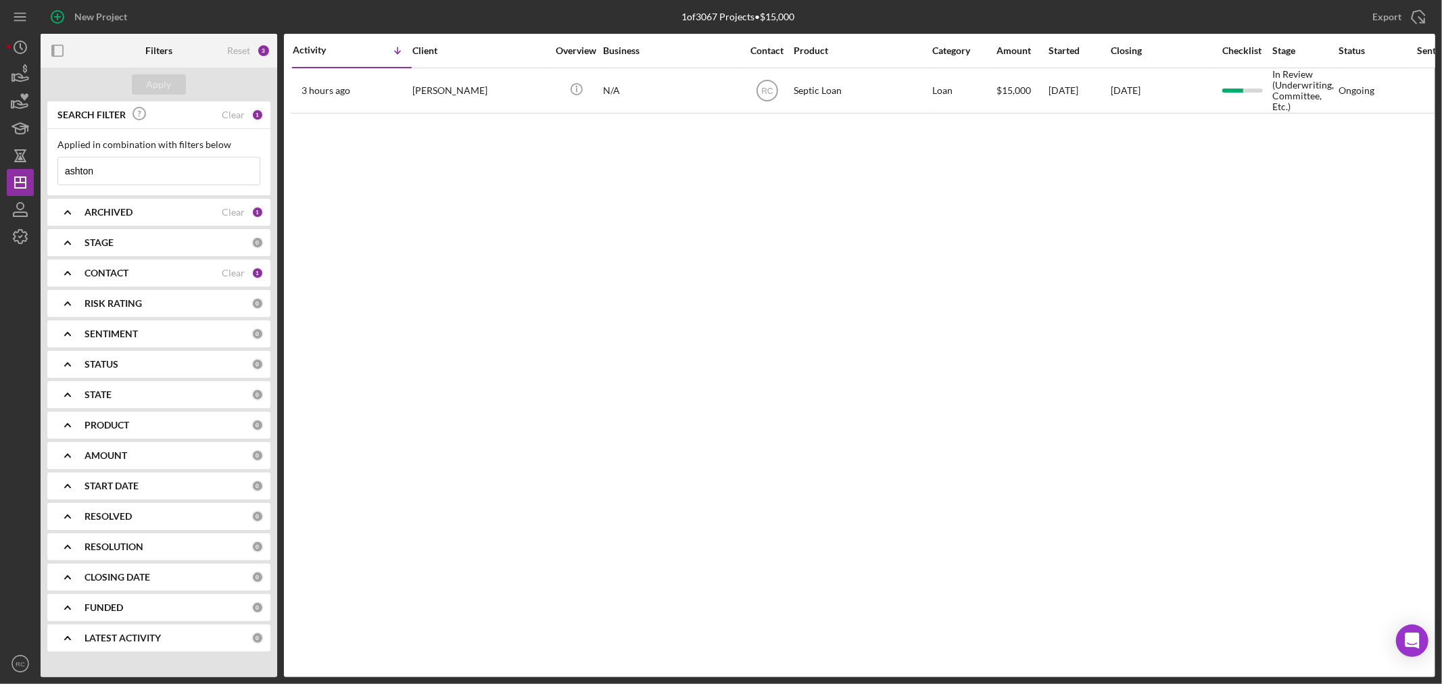
click at [154, 176] on input "ashton" at bounding box center [159, 171] width 202 height 27
drag, startPoint x: 154, startPoint y: 176, endPoint x: 54, endPoint y: 164, distance: 100.1
click at [30, 159] on div "New Project 1 of 3067 Projects • $15,000 ashton Export Icon/Export Filters Rese…" at bounding box center [721, 339] width 1429 height 678
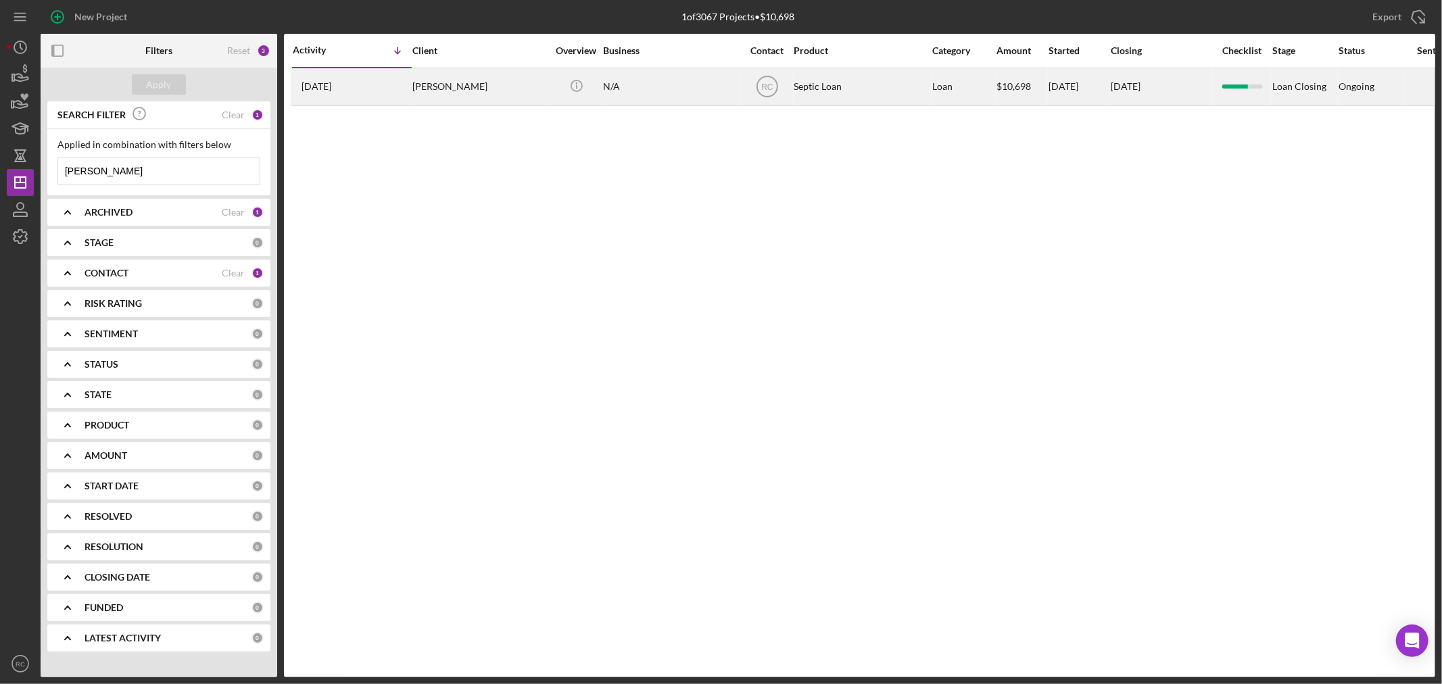
type input "burdi"
click at [444, 90] on div "Chris Burdick" at bounding box center [480, 87] width 135 height 36
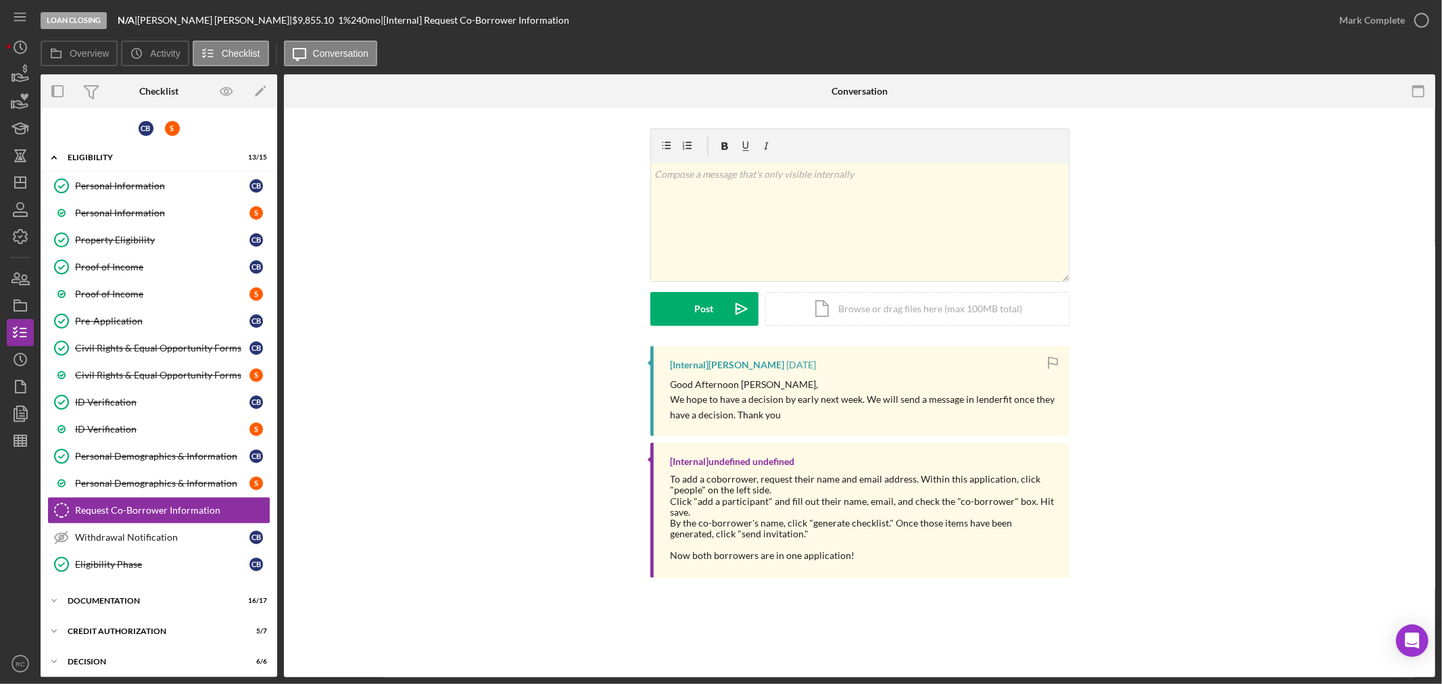
scroll to position [97, 0]
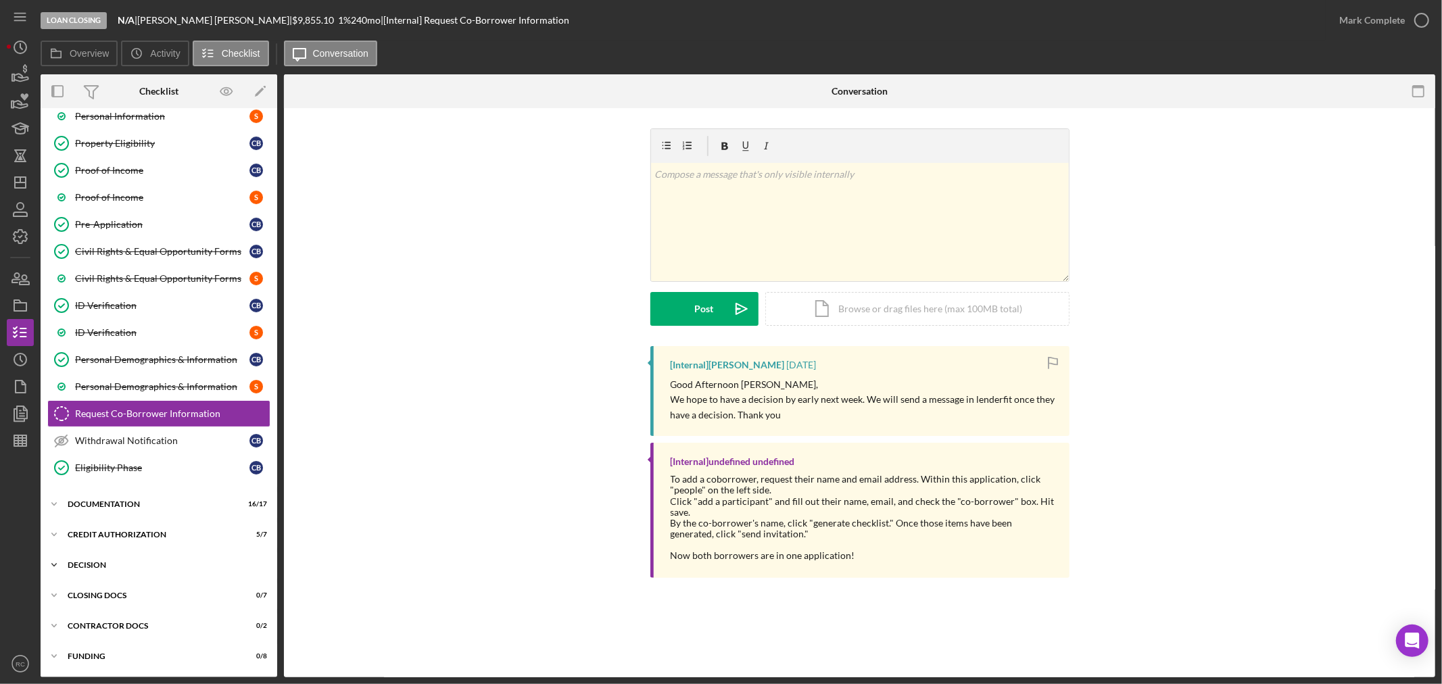
click at [151, 552] on div "Icon/Expander Decision 6 / 6" at bounding box center [159, 565] width 237 height 27
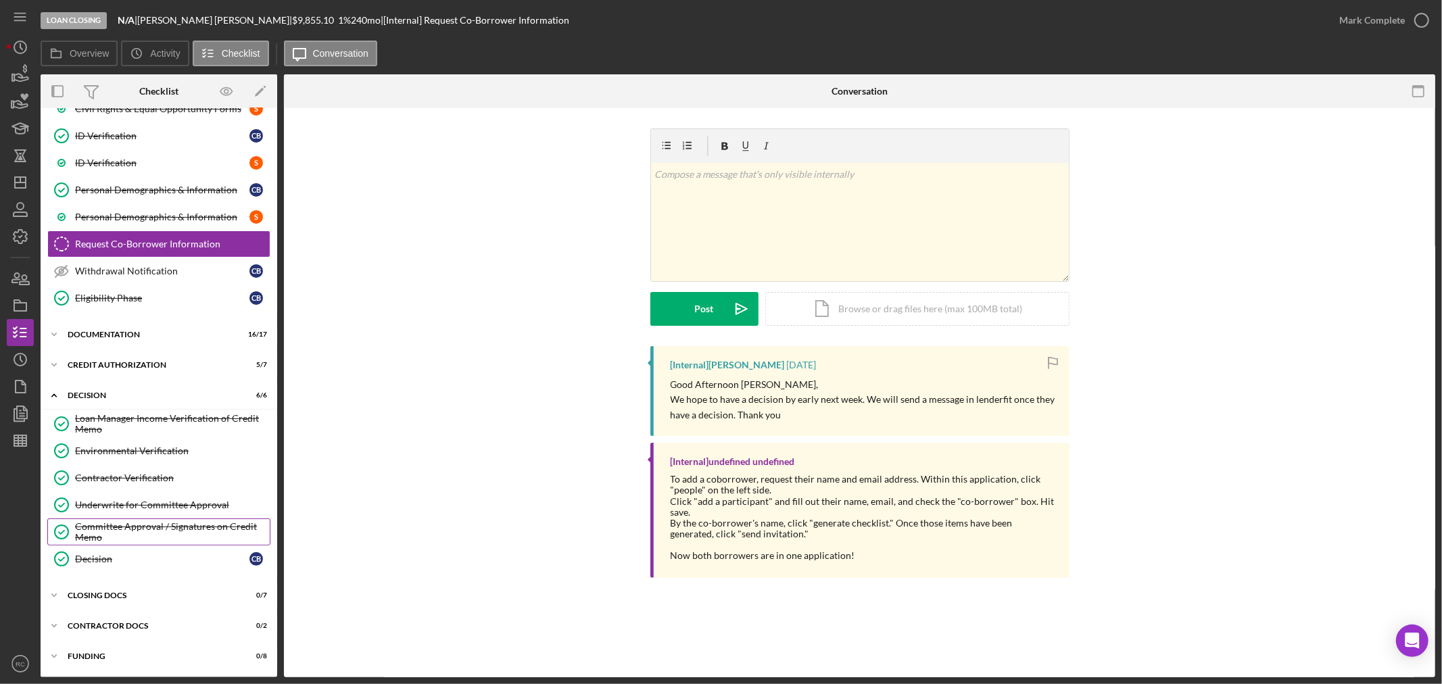
click at [150, 540] on div "Committee Approval / Signatures on Credit Memo" at bounding box center [172, 532] width 195 height 22
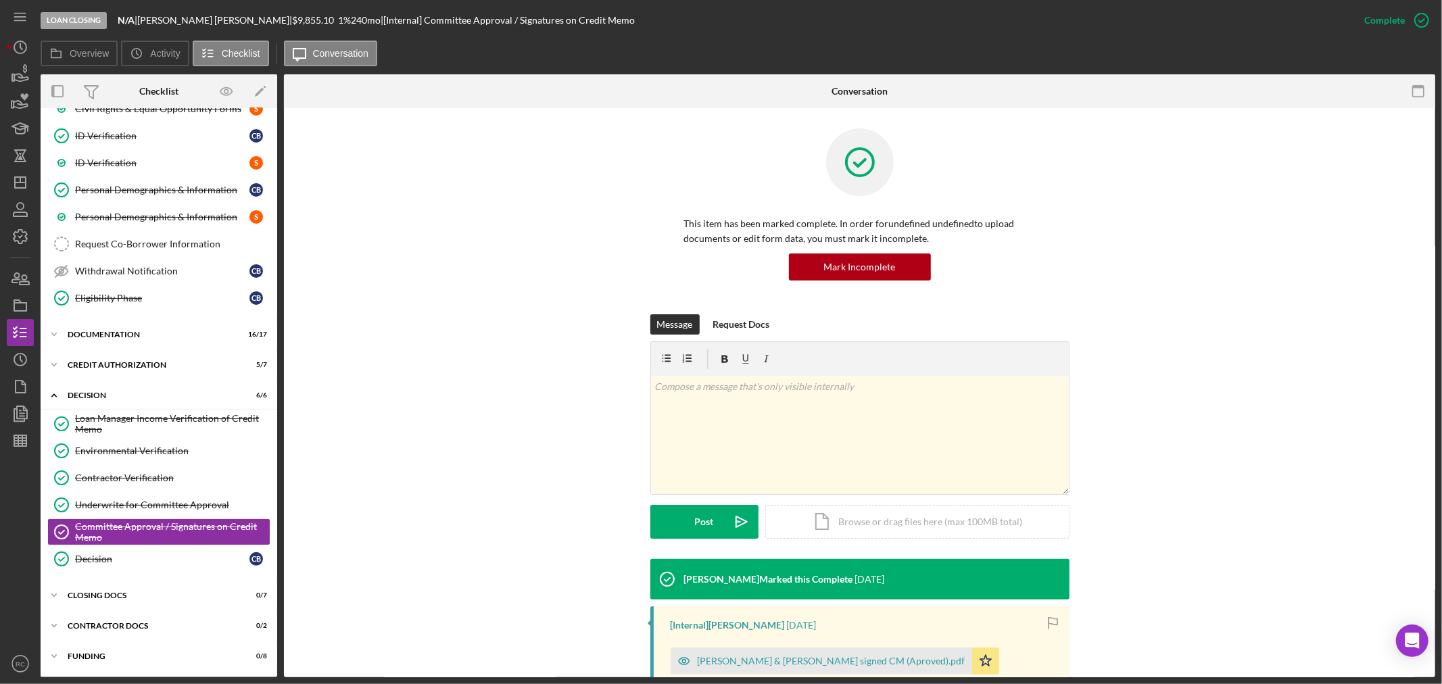
scroll to position [162, 0]
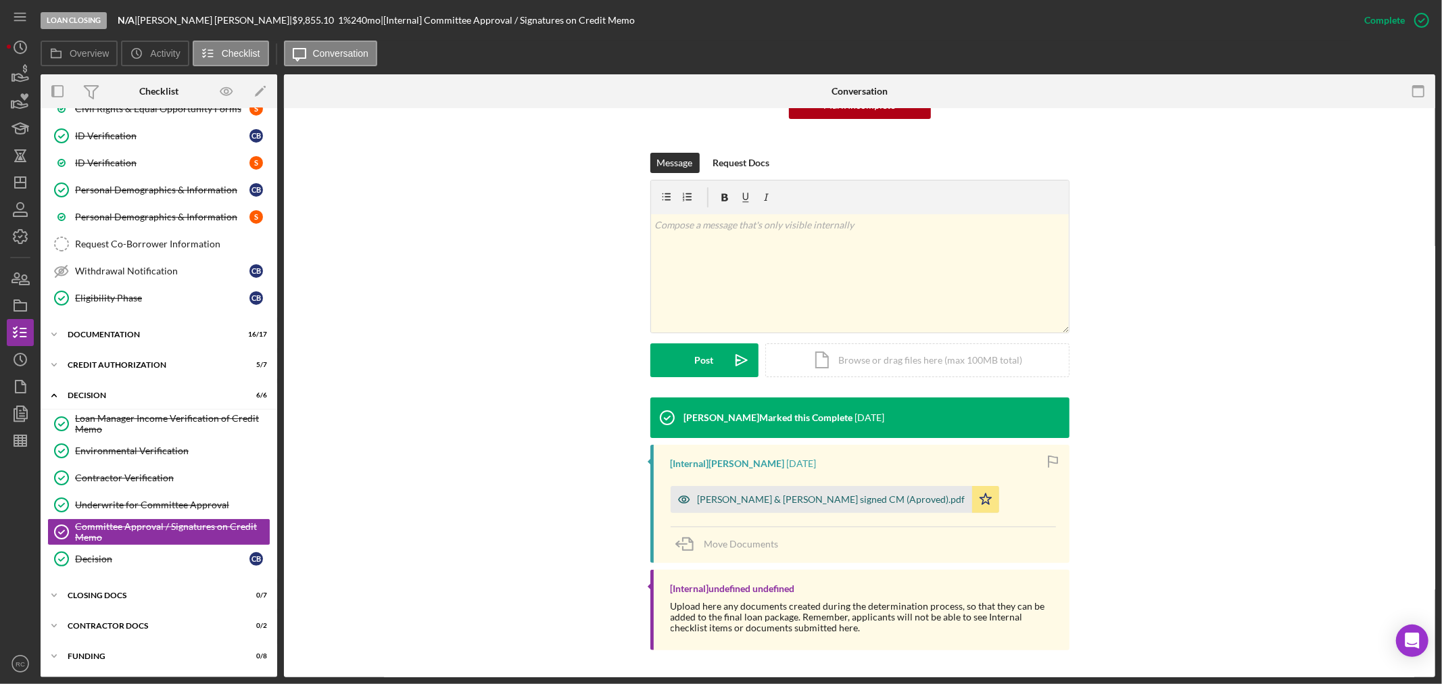
click at [793, 502] on div "Burdick, Christopher & Shiana Marini signed CM (Aproved).pdf" at bounding box center [832, 499] width 268 height 11
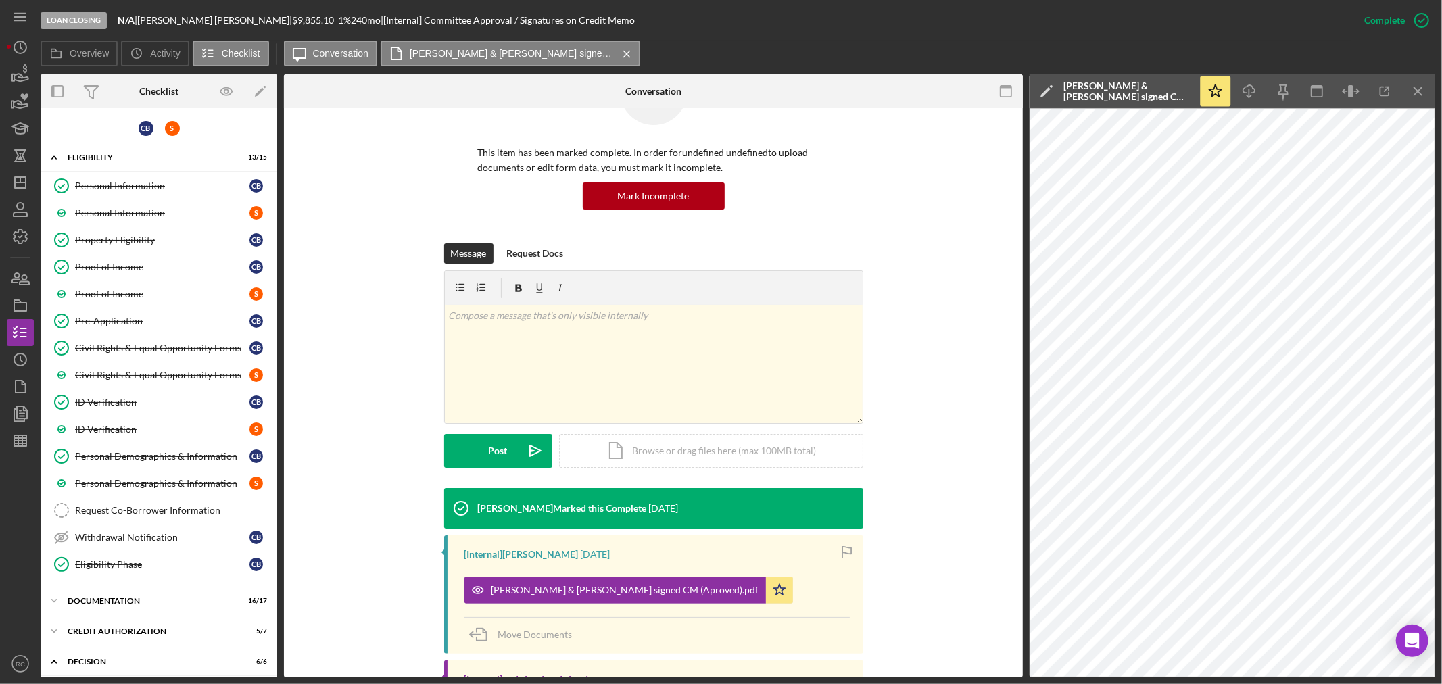
scroll to position [0, 0]
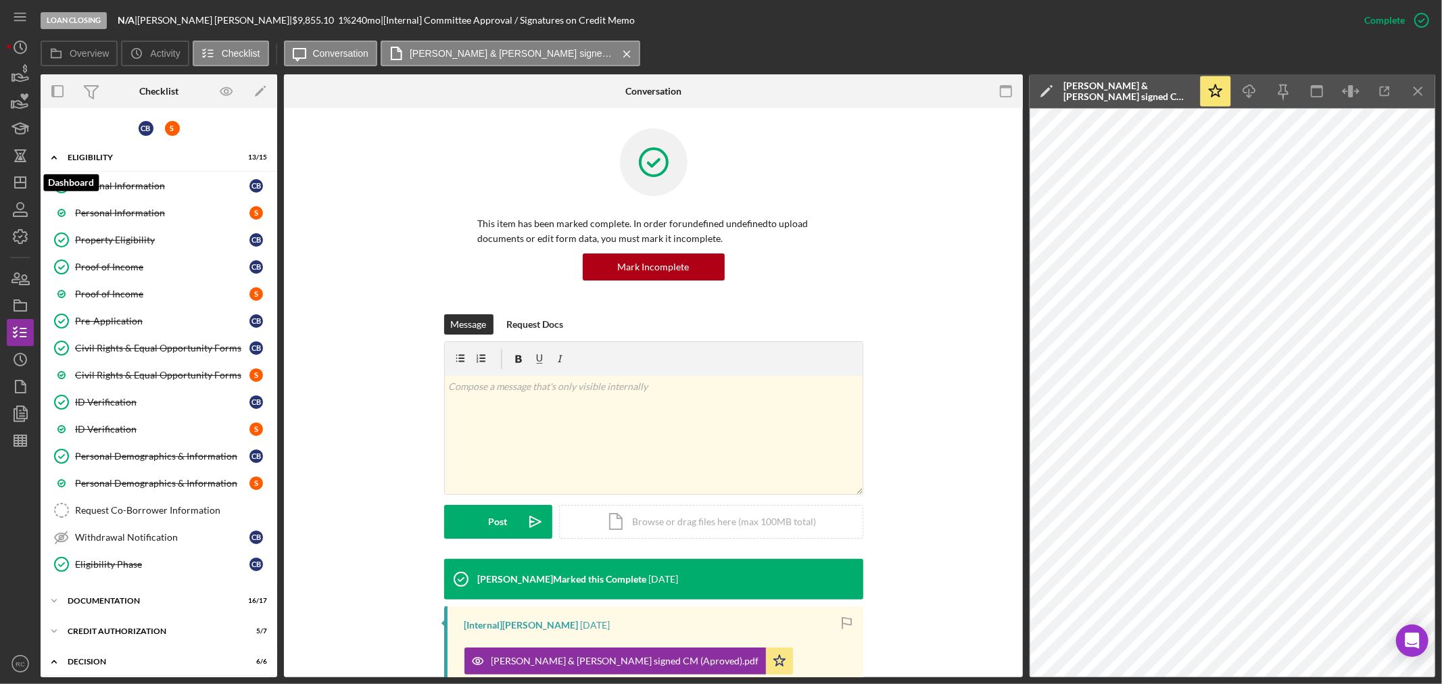
drag, startPoint x: 24, startPoint y: 190, endPoint x: 39, endPoint y: 191, distance: 14.3
click at [25, 190] on icon "Icon/Dashboard" at bounding box center [20, 183] width 34 height 34
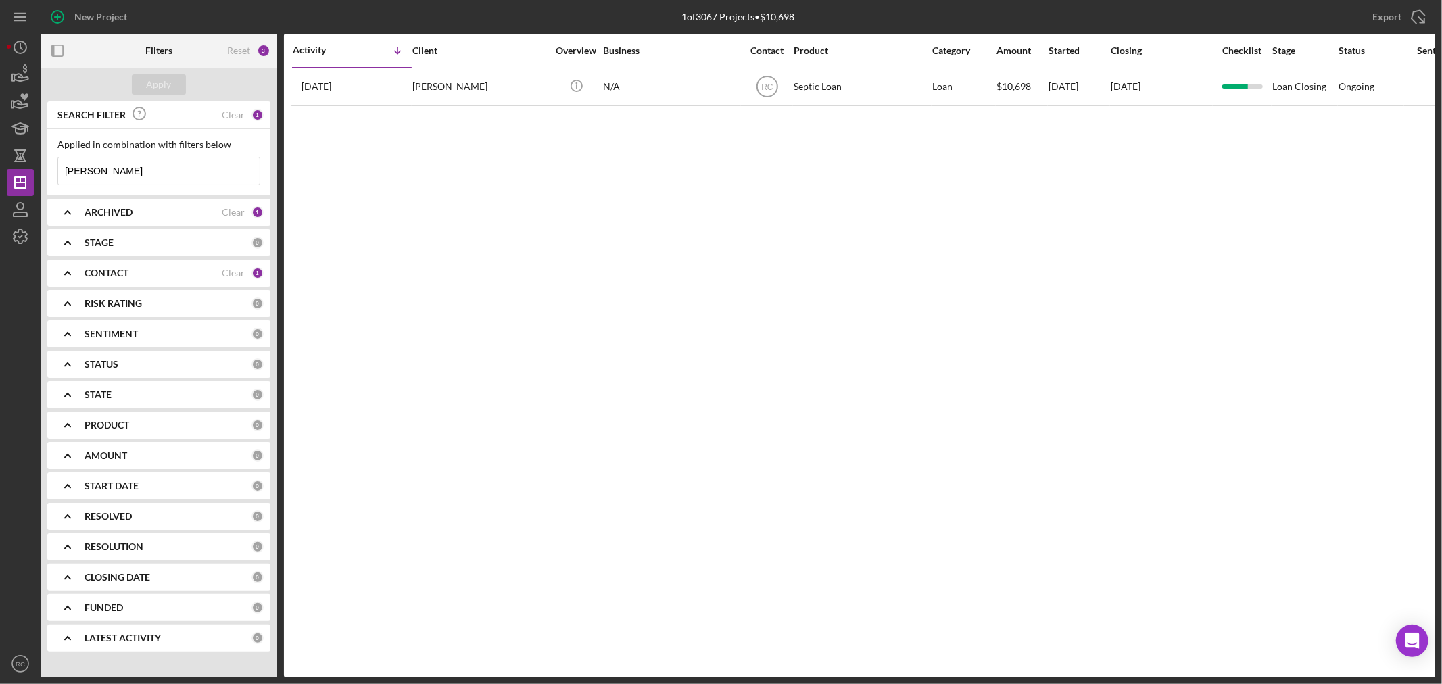
drag, startPoint x: 127, startPoint y: 172, endPoint x: 0, endPoint y: 160, distance: 127.7
click at [0, 160] on div "New Project 1 of 3067 Projects • $10,698 burdi Export Icon/Export Filters Reset…" at bounding box center [721, 342] width 1442 height 684
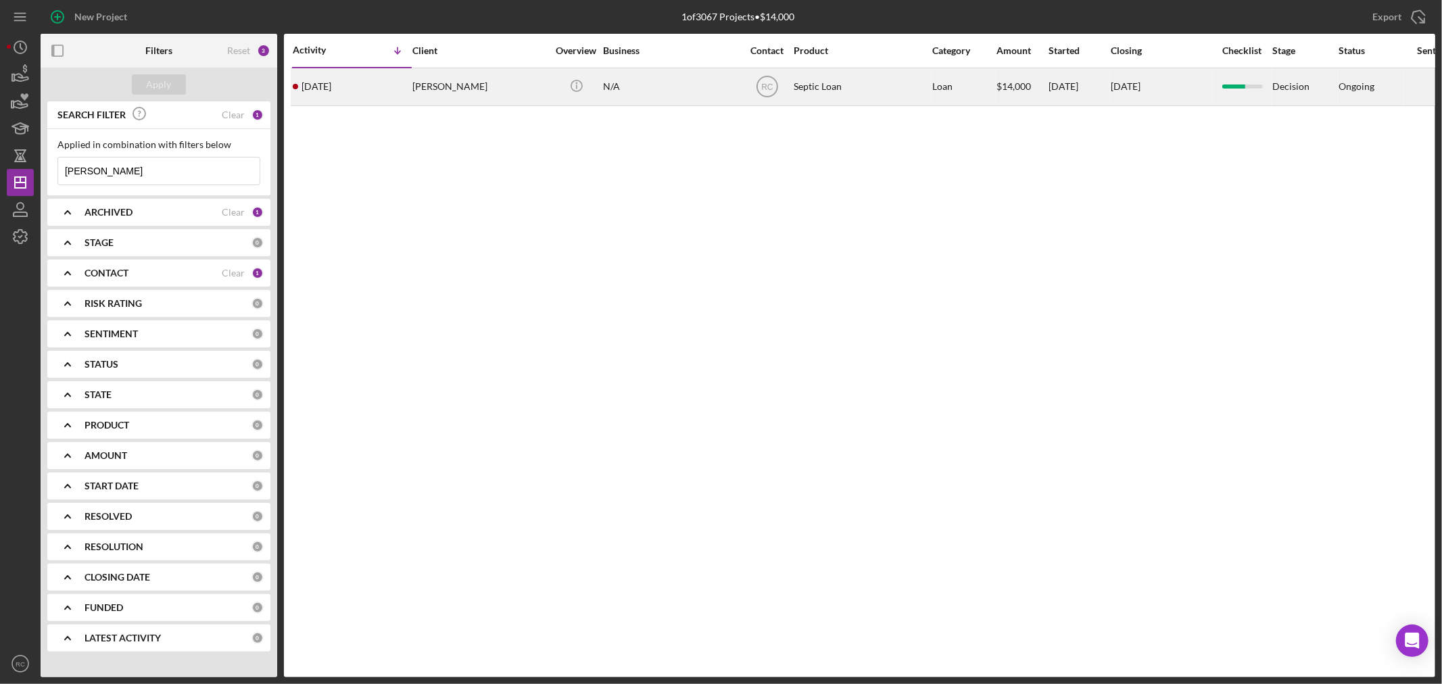
type input "moyer"
click at [390, 79] on div "2 days ago Brent Moyer" at bounding box center [352, 87] width 118 height 36
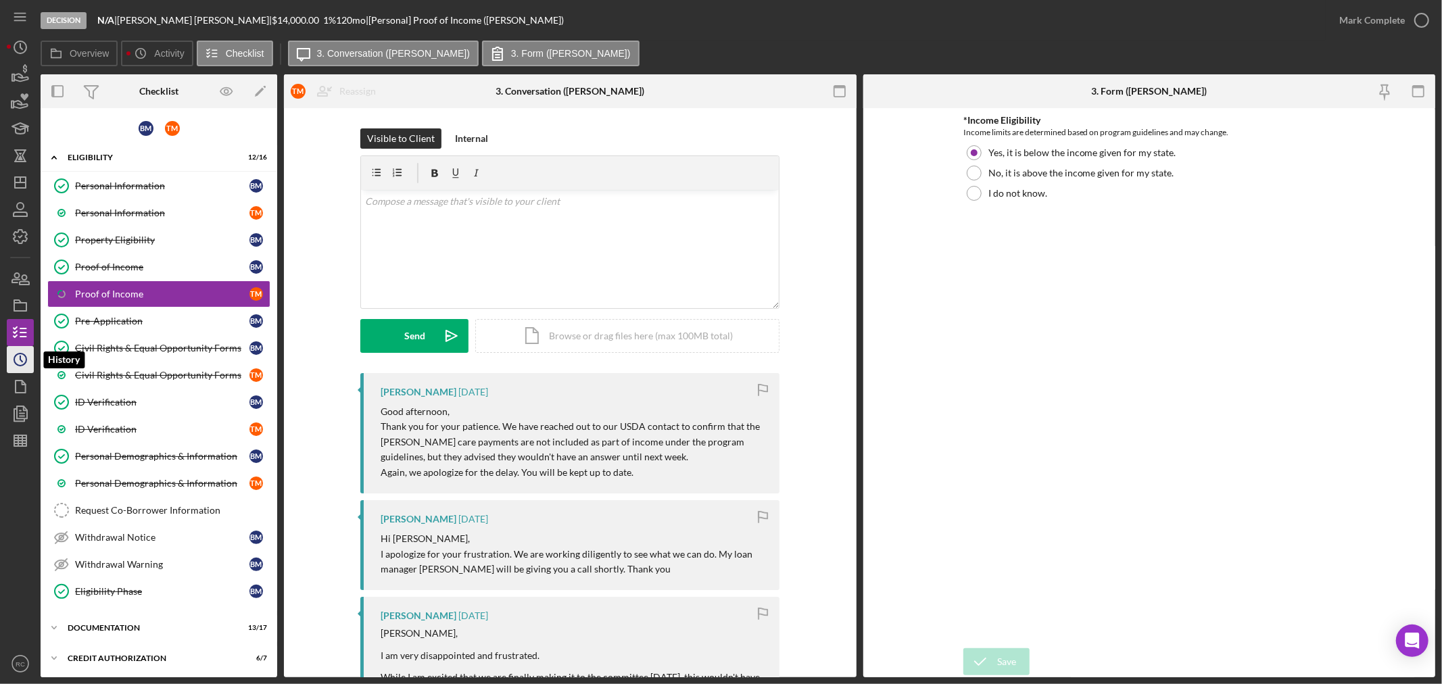
click at [28, 358] on icon "Icon/History" at bounding box center [20, 360] width 34 height 34
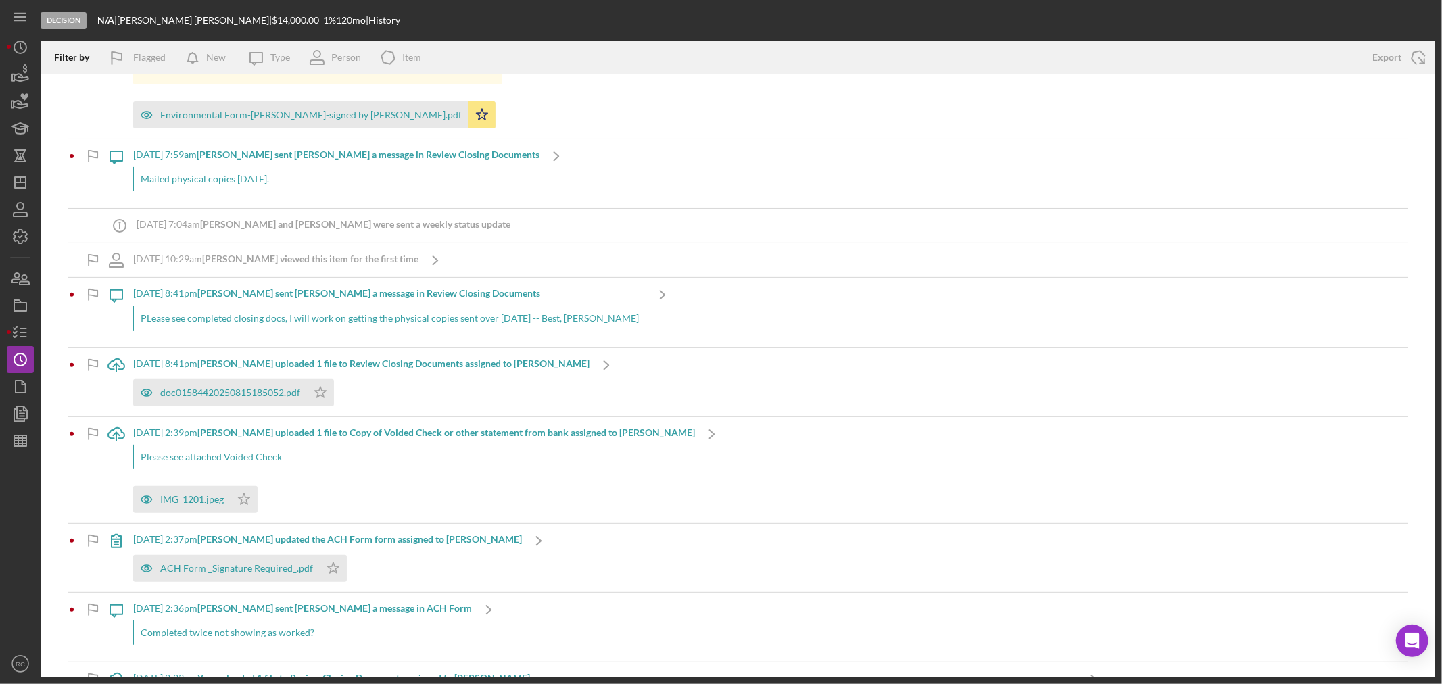
scroll to position [400, 0]
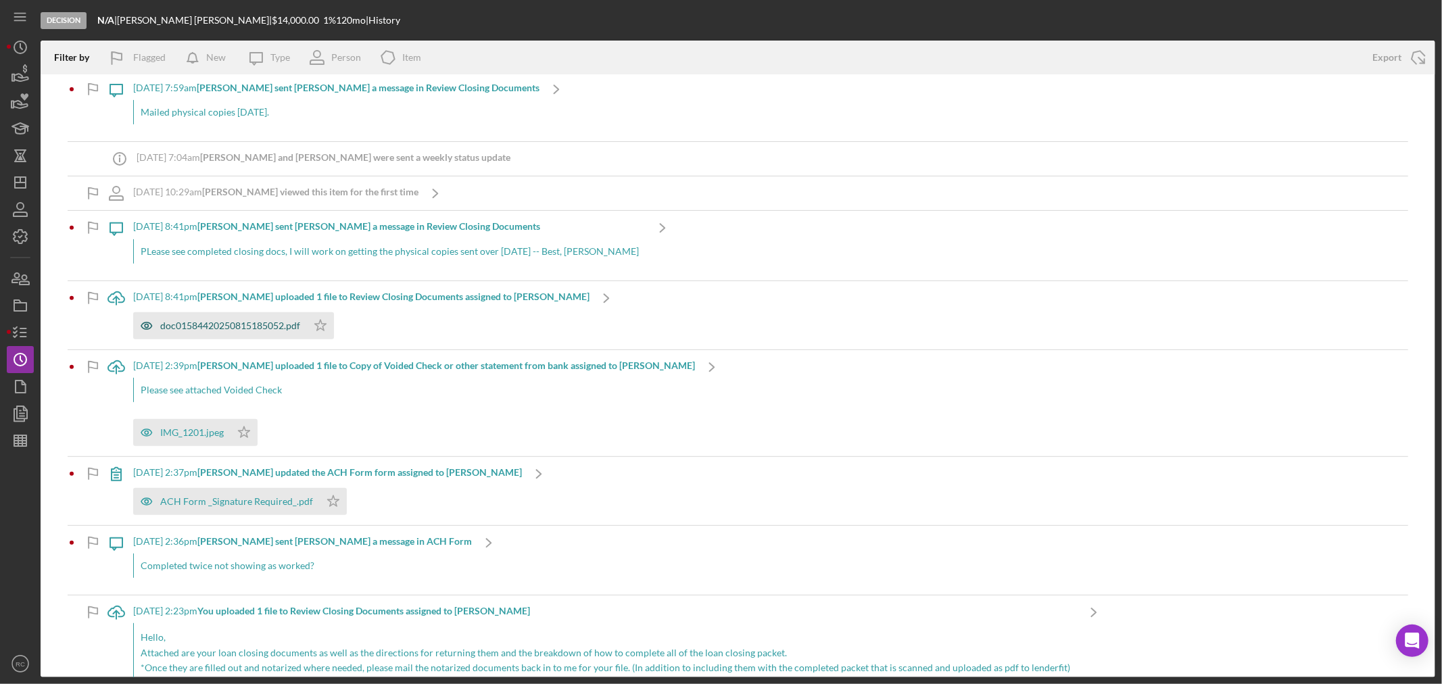
click at [264, 334] on div "doc01584420250815185052.pdf" at bounding box center [220, 325] width 174 height 27
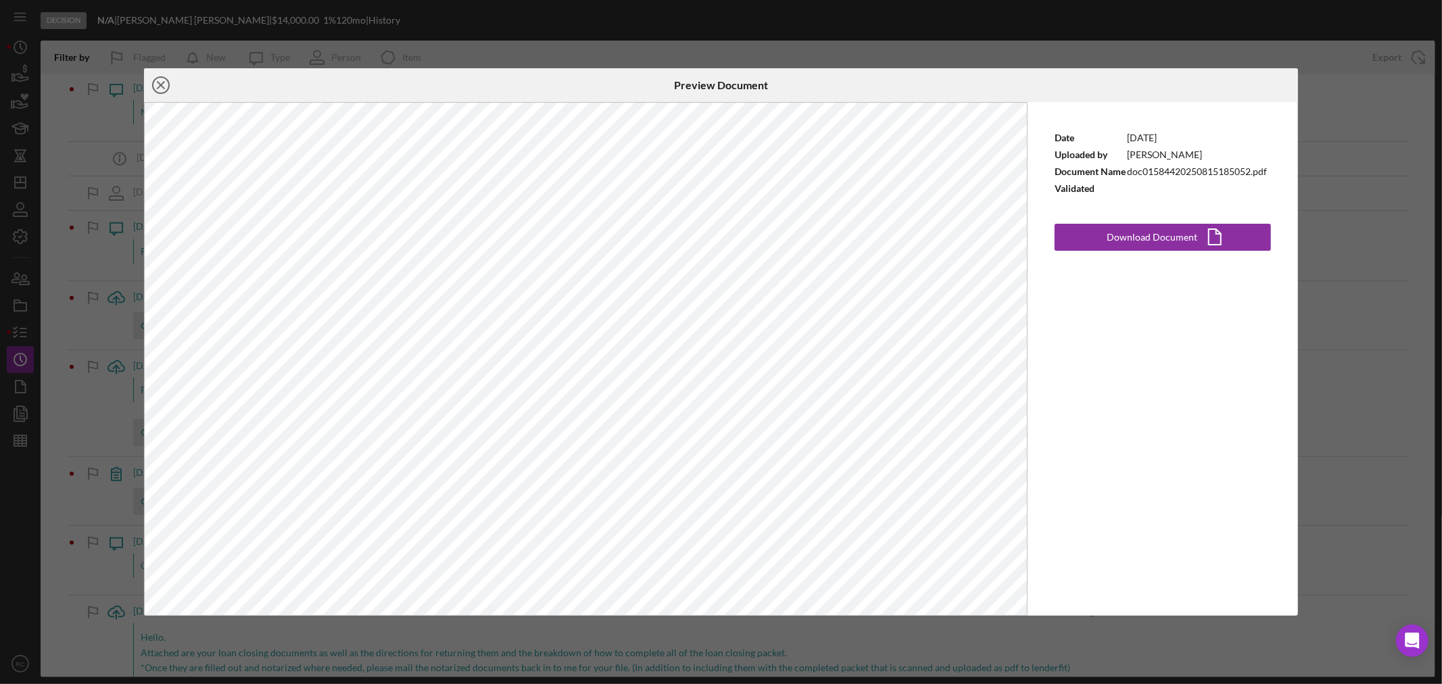
click at [161, 79] on icon "Icon/Close" at bounding box center [161, 85] width 34 height 34
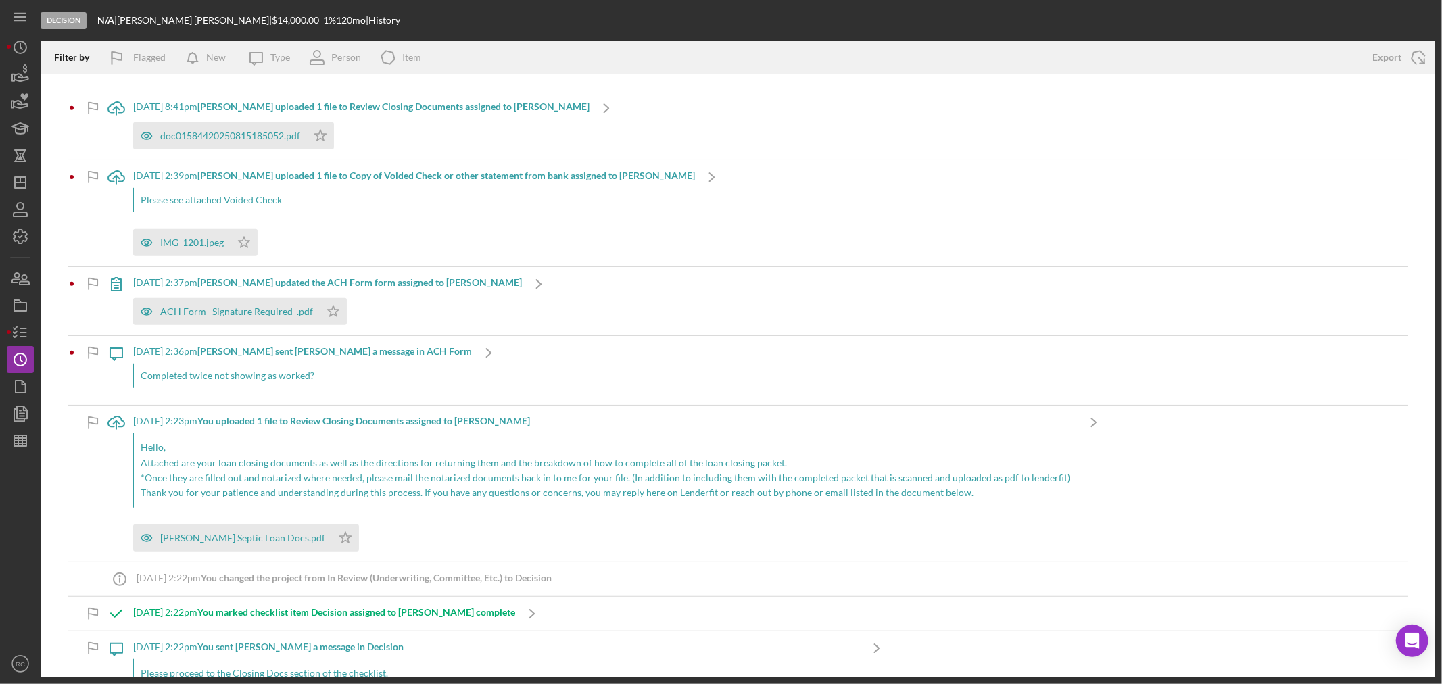
scroll to position [600, 0]
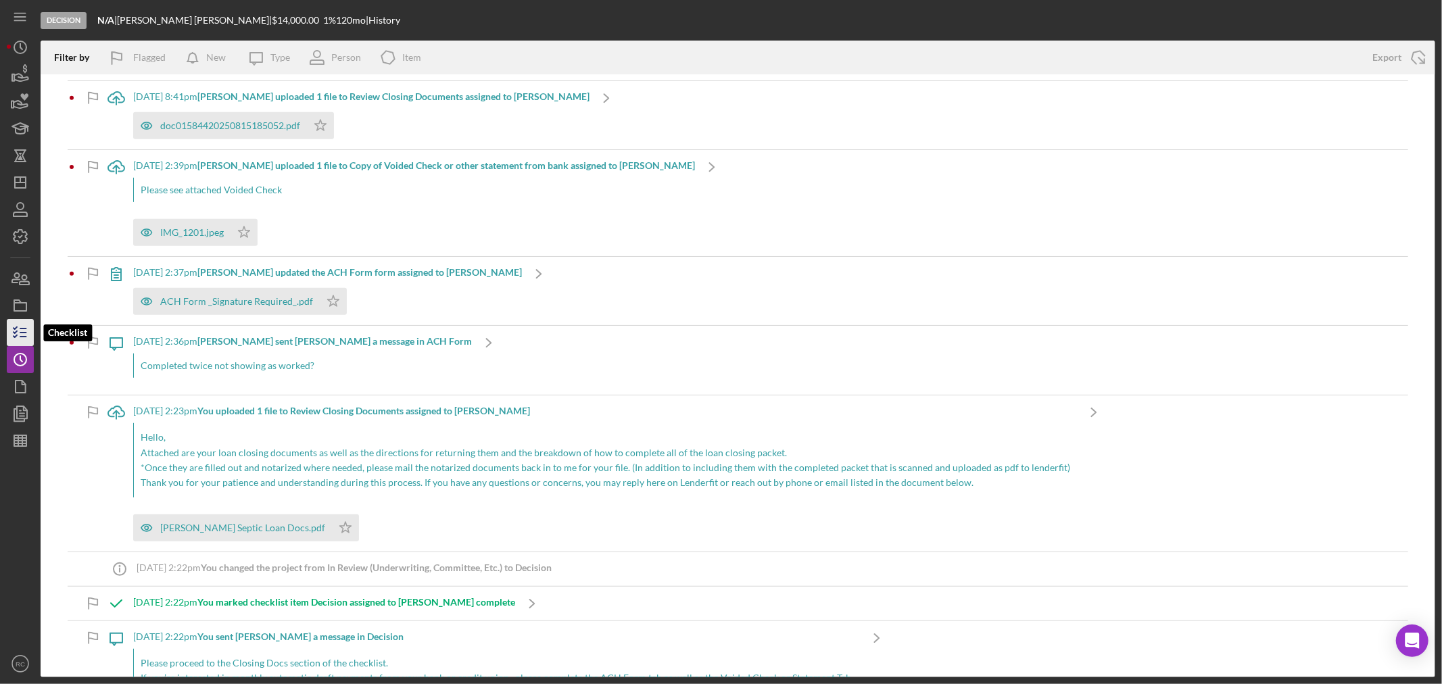
click at [22, 338] on icon "button" at bounding box center [20, 333] width 34 height 34
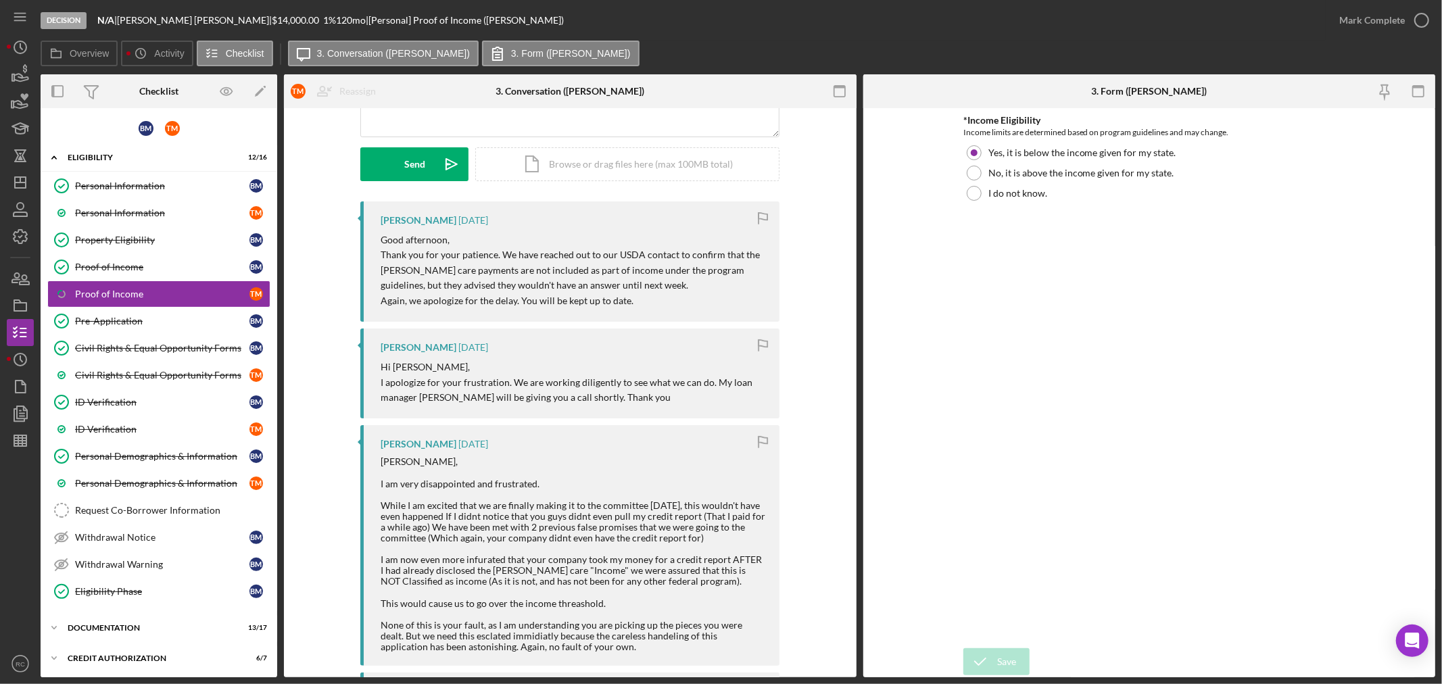
scroll to position [600, 0]
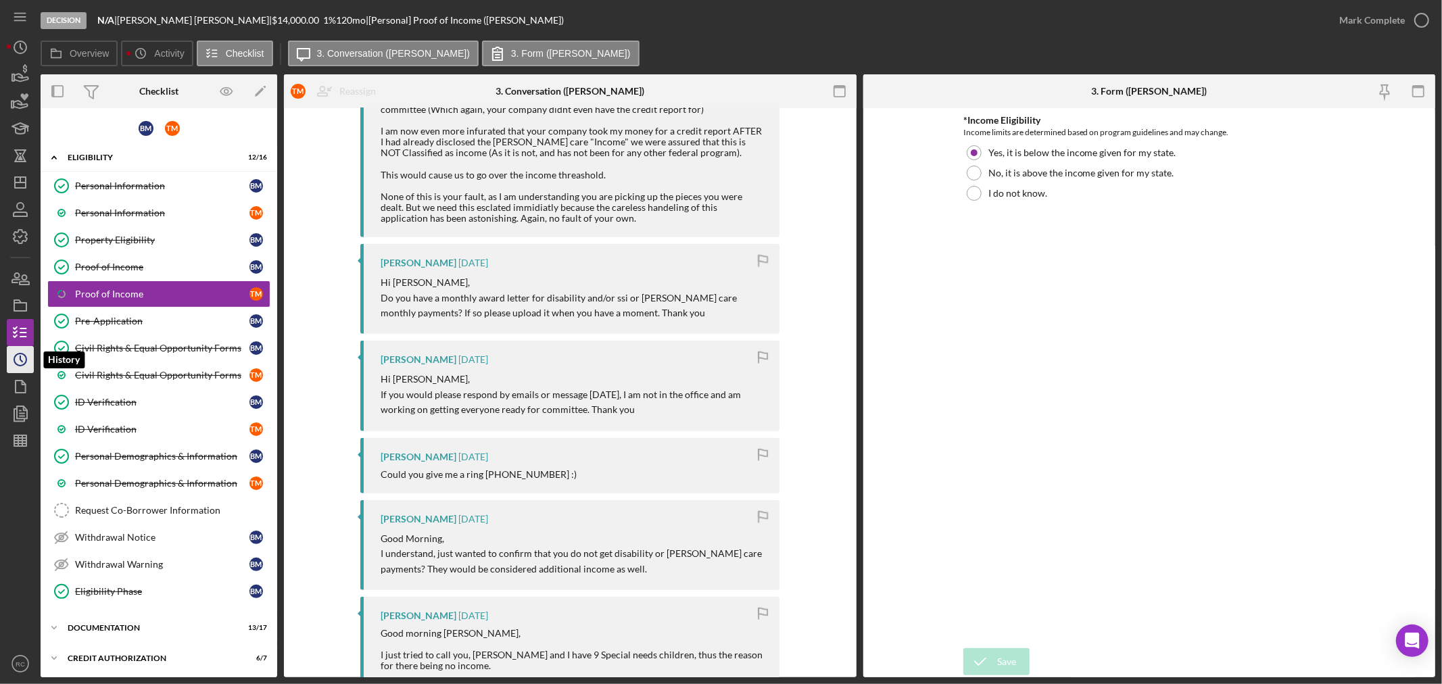
click at [18, 360] on icon "Icon/History" at bounding box center [20, 360] width 34 height 34
